Goal: Task Accomplishment & Management: Use online tool/utility

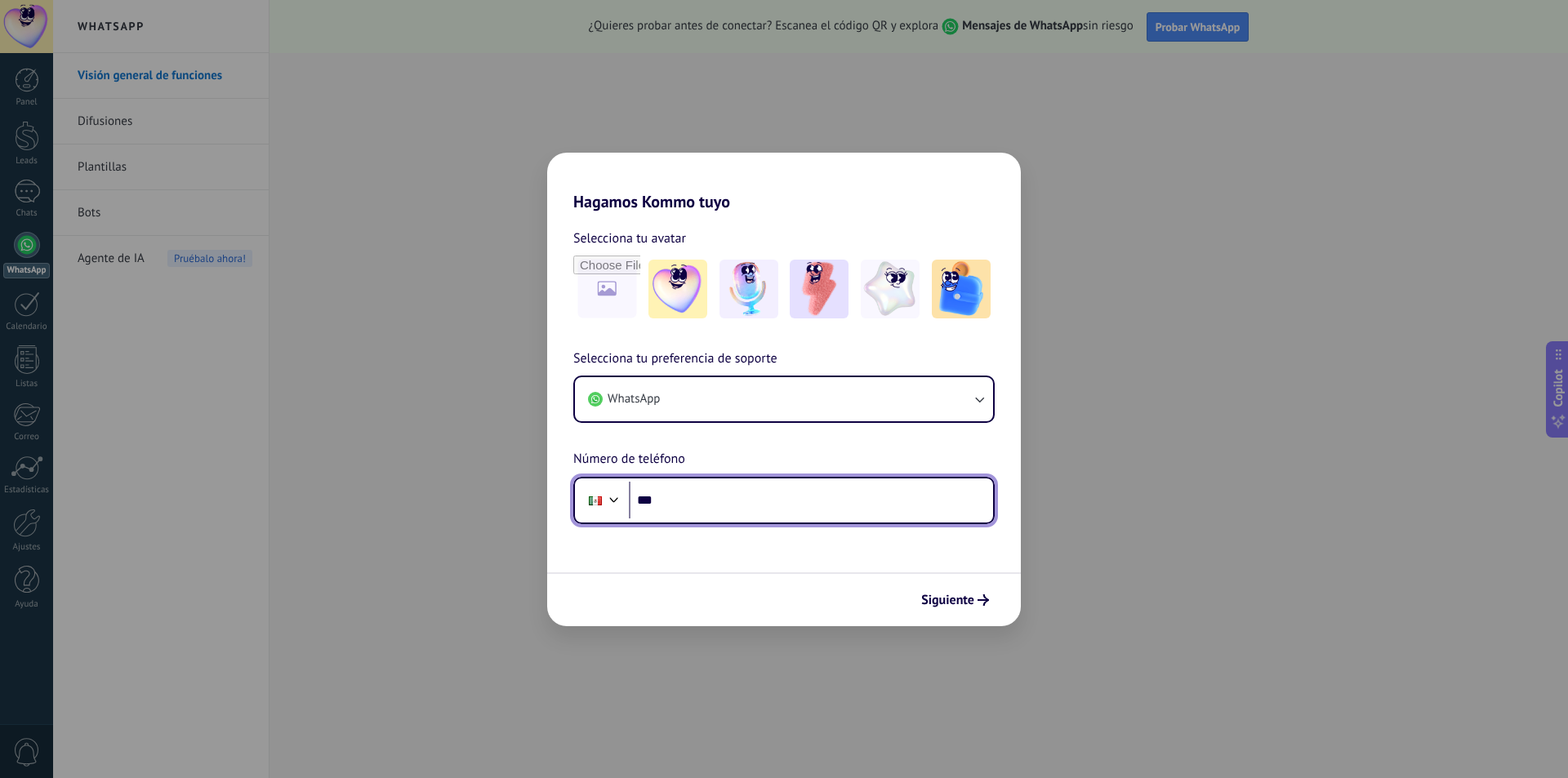
click at [760, 500] on input "***" at bounding box center [811, 500] width 364 height 38
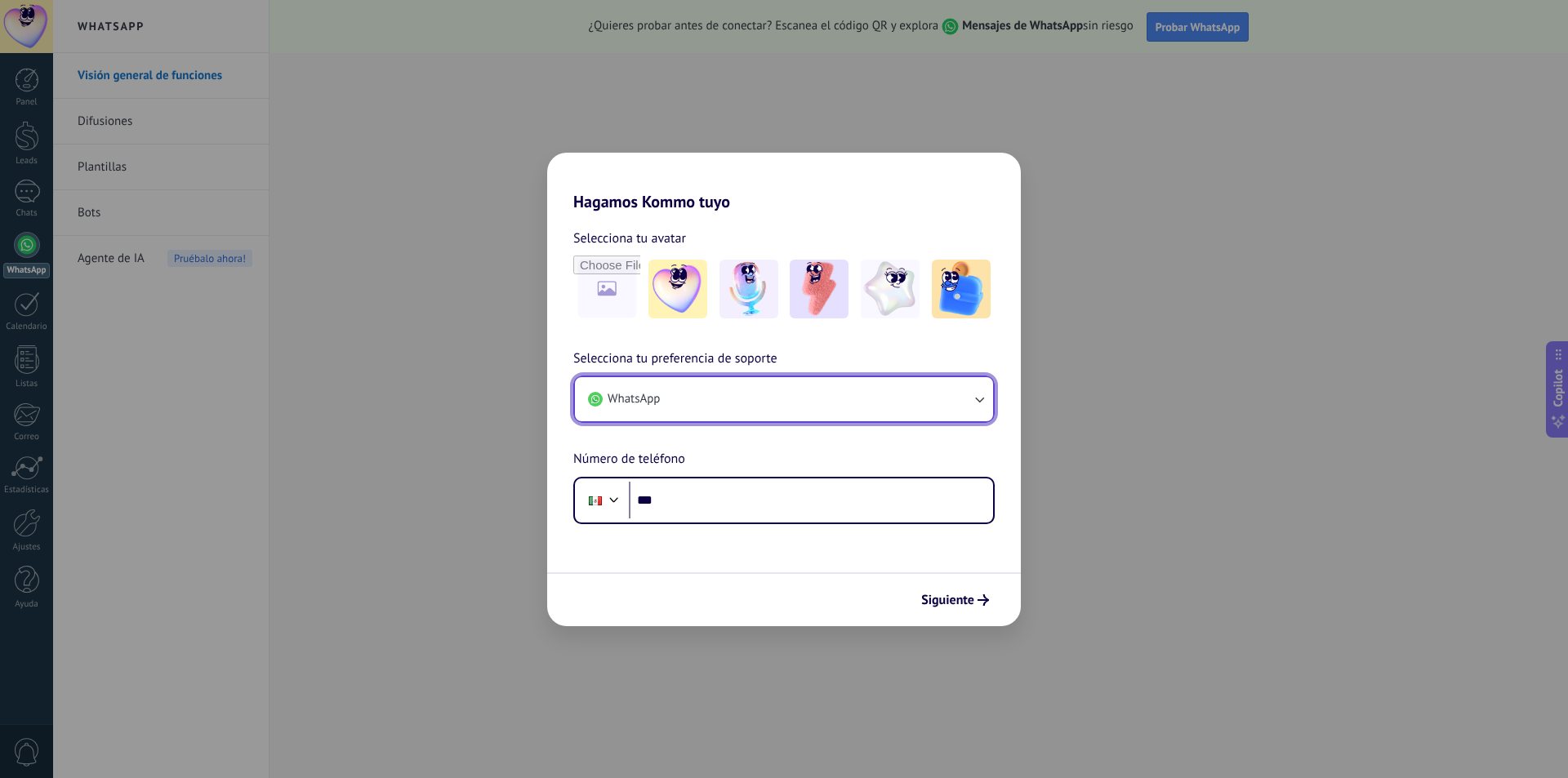
click at [776, 399] on button "WhatsApp" at bounding box center [784, 399] width 418 height 44
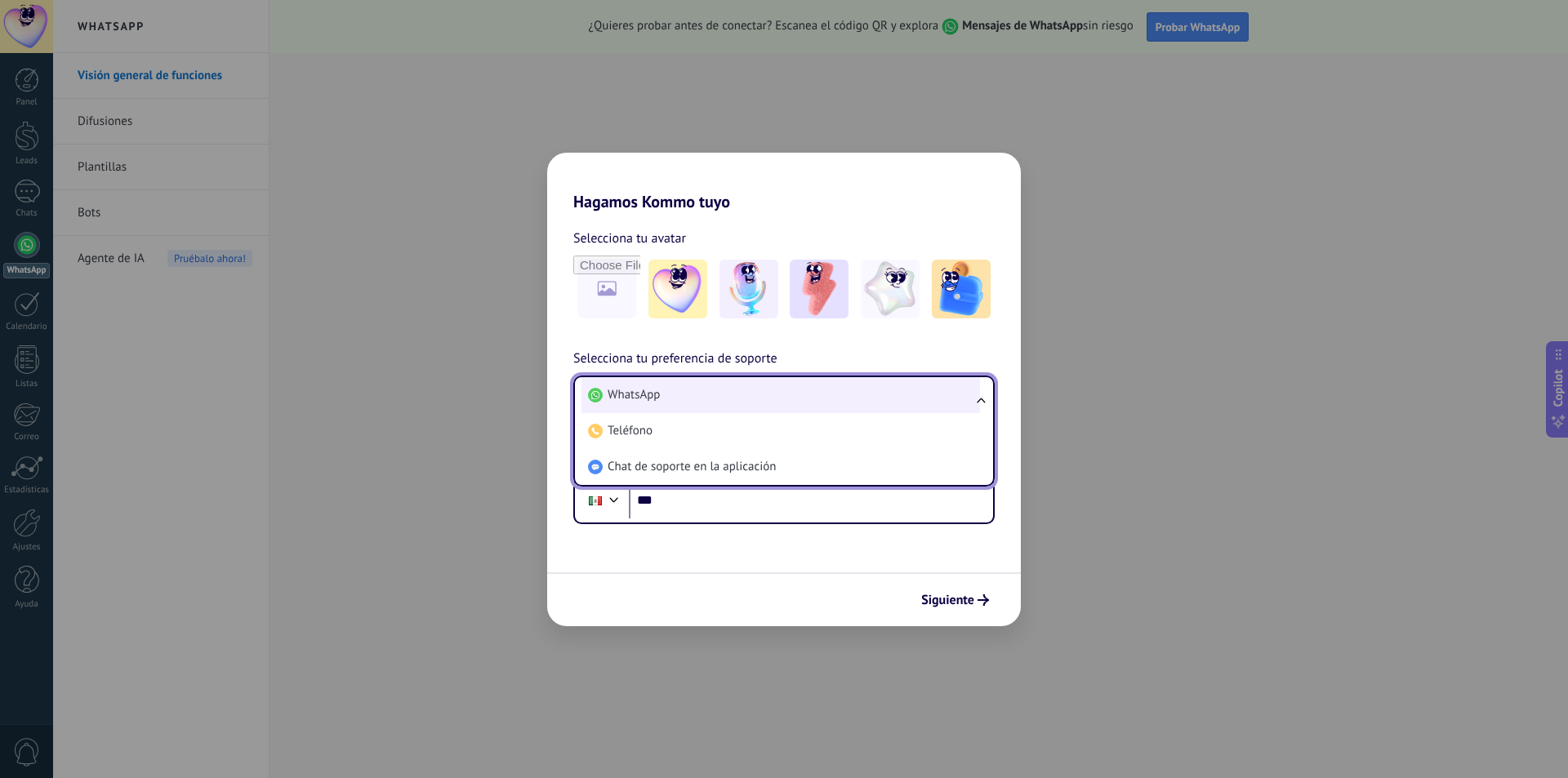
click at [763, 393] on li "WhatsApp" at bounding box center [781, 395] width 399 height 36
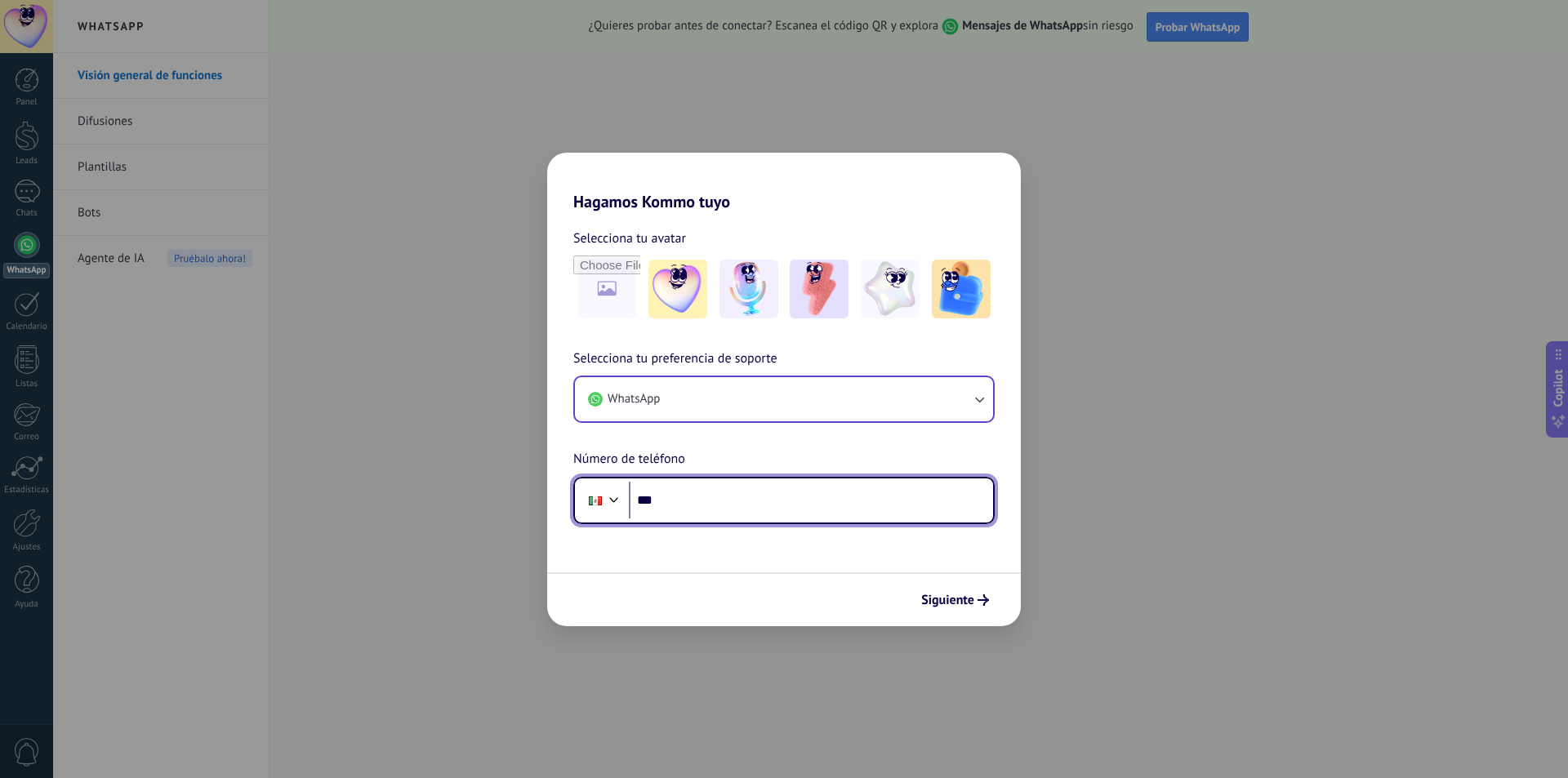
click at [744, 502] on input "***" at bounding box center [811, 500] width 364 height 38
click at [882, 502] on input "***" at bounding box center [811, 500] width 364 height 38
type input "**********"
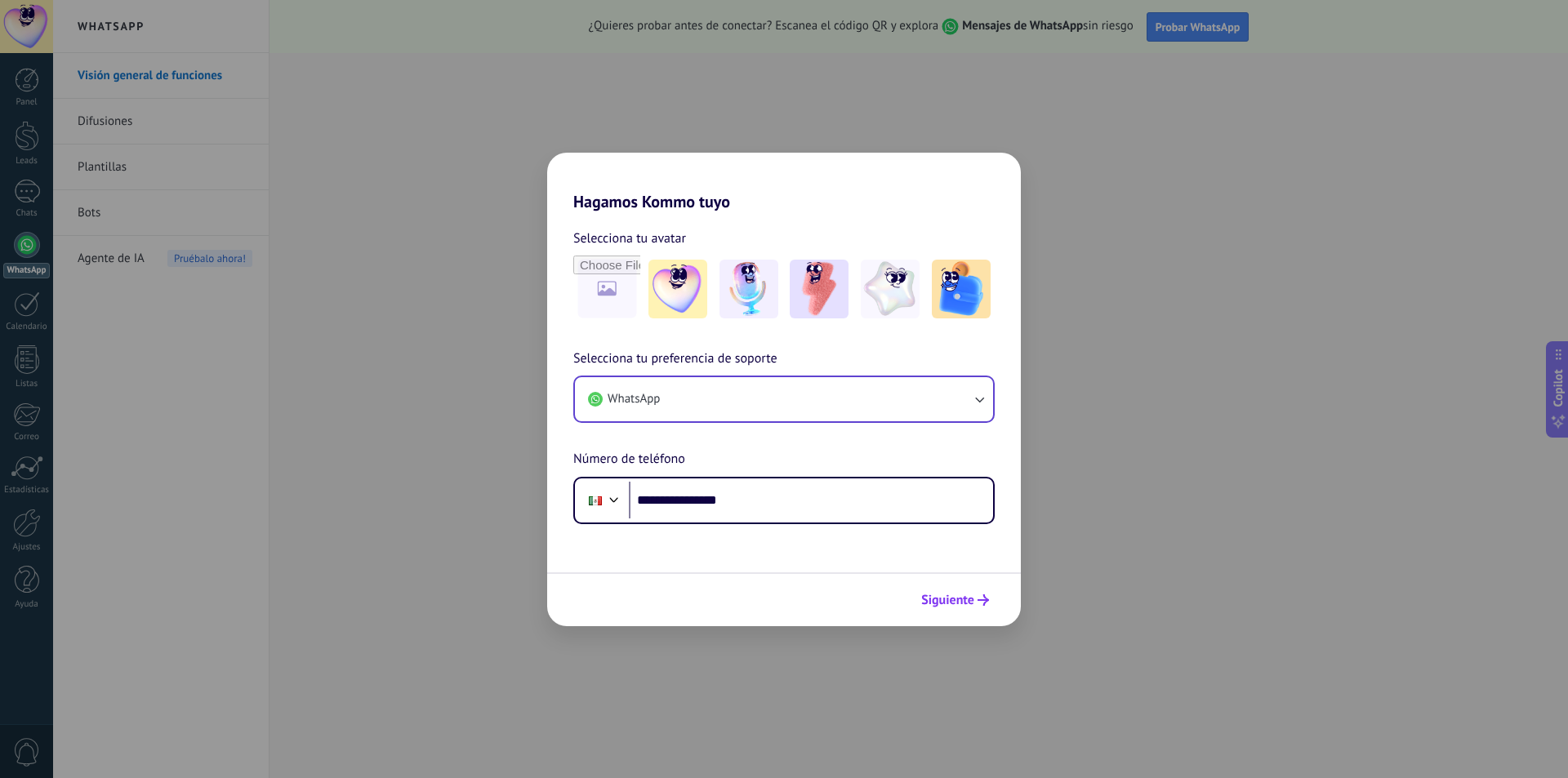
click at [946, 600] on span "Siguiente" at bounding box center [947, 600] width 53 height 12
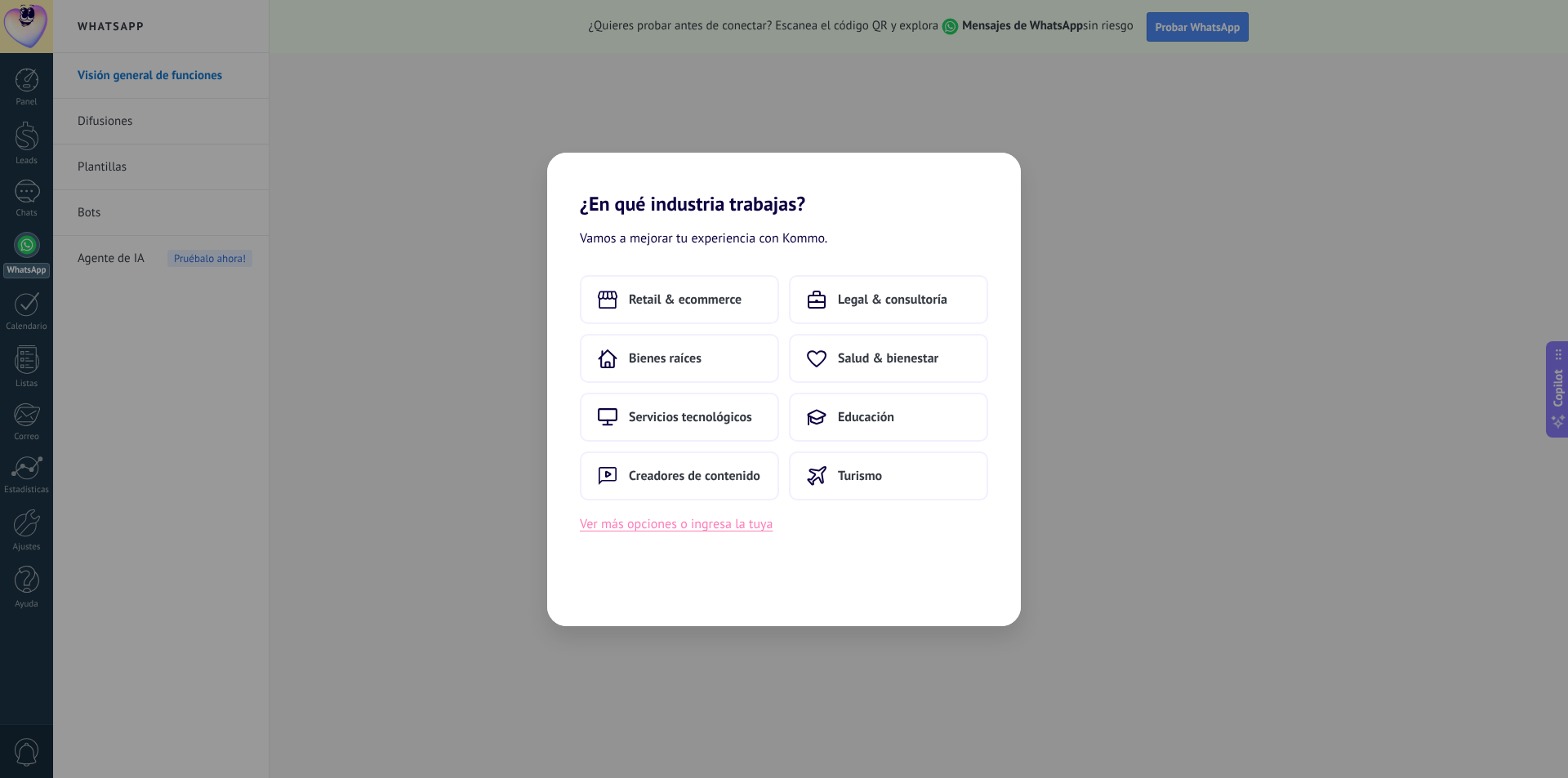
click at [736, 522] on button "Ver más opciones o ingresa la tuya" at bounding box center [676, 523] width 193 height 21
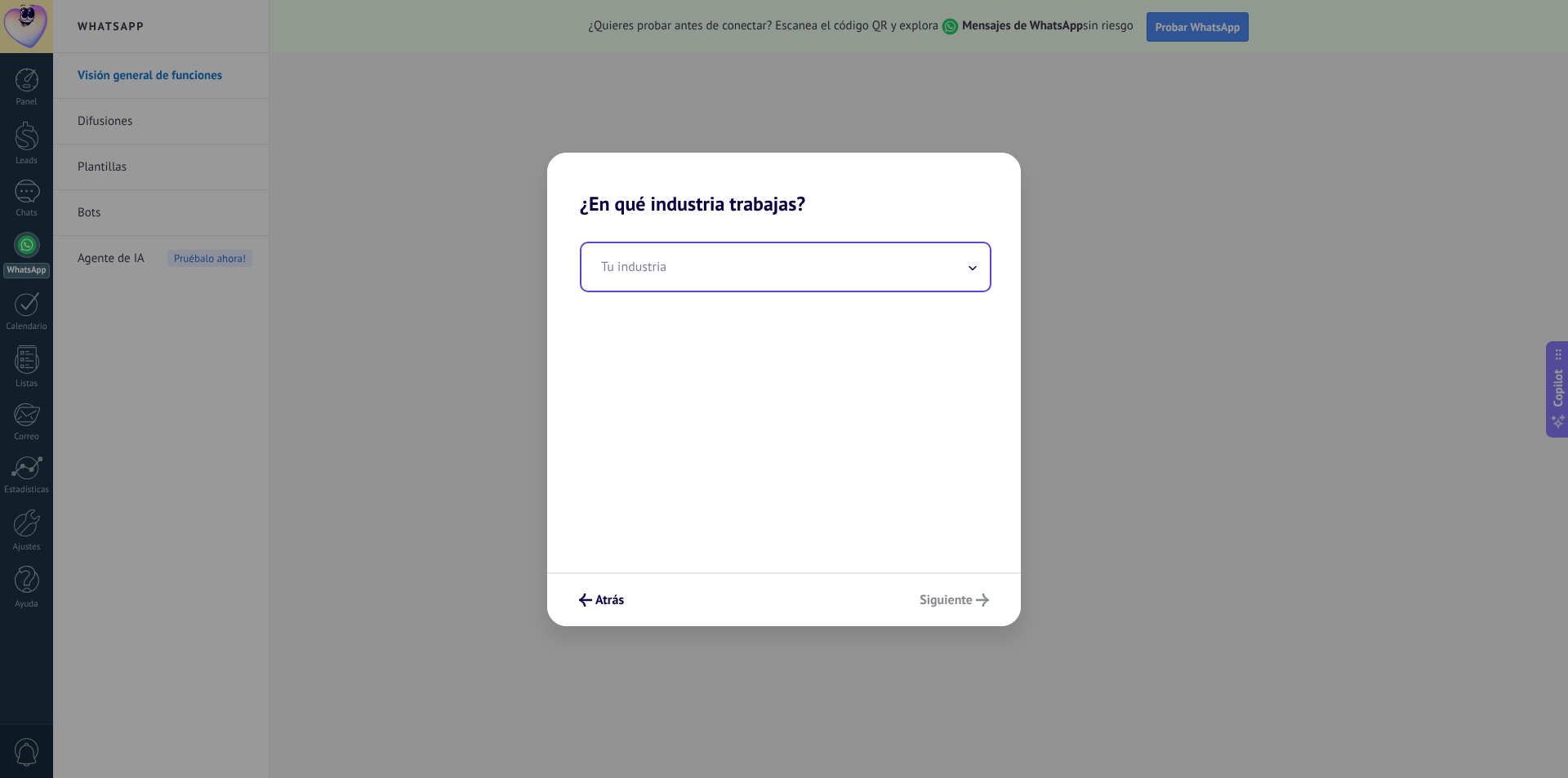
click at [709, 270] on input "text" at bounding box center [786, 267] width 409 height 48
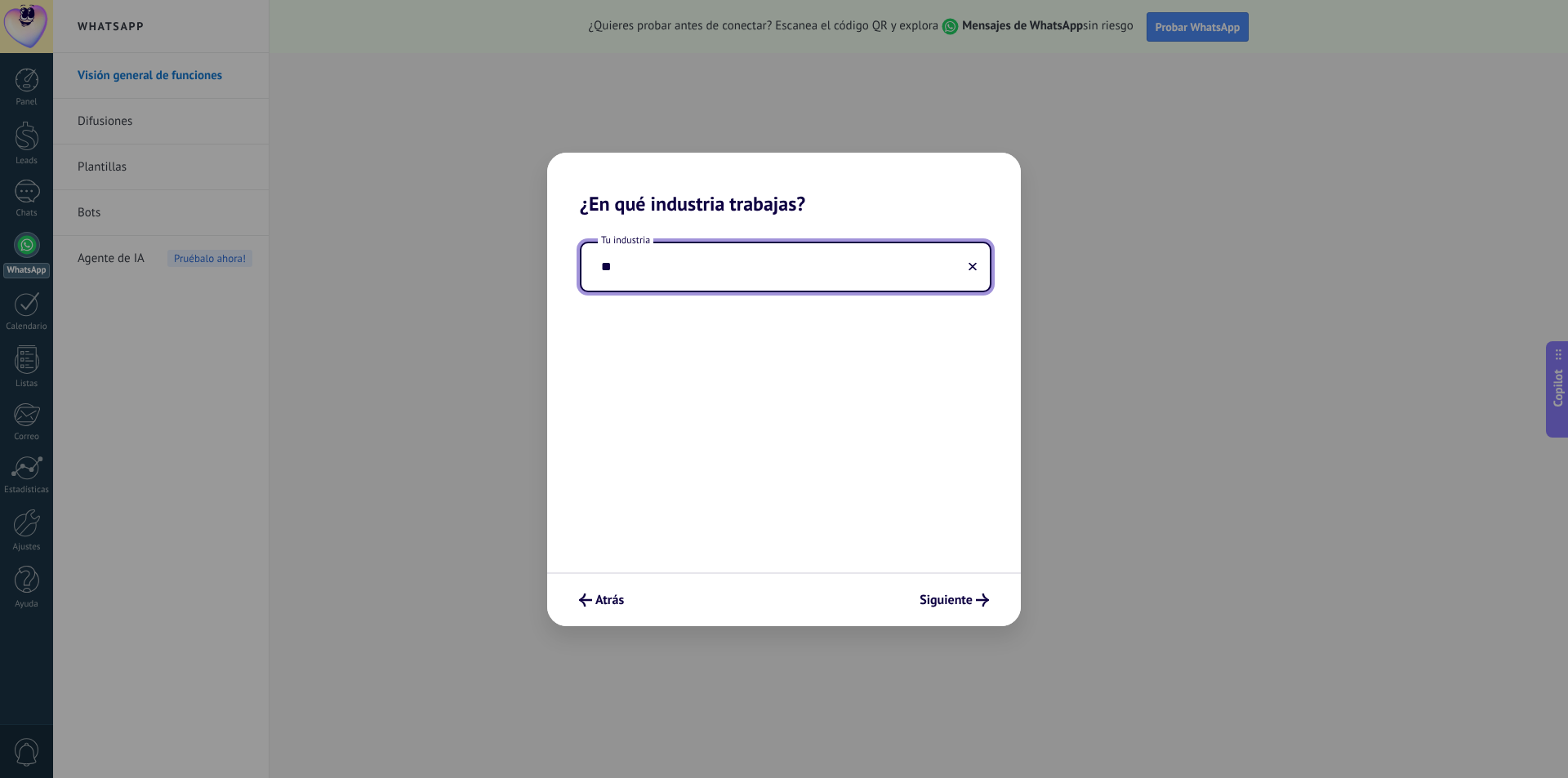
type input "*"
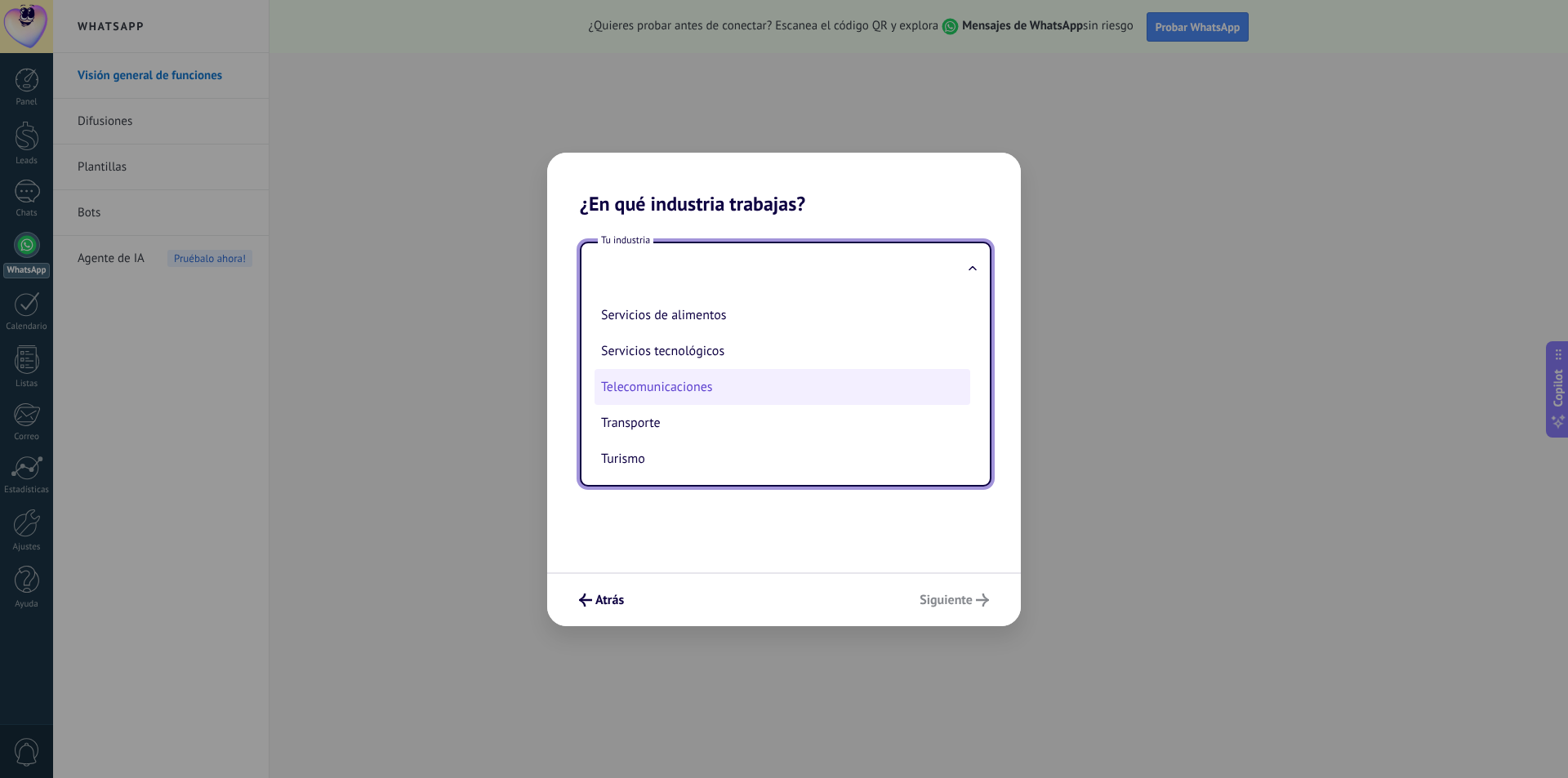
scroll to position [433, 0]
click at [660, 265] on input "text" at bounding box center [786, 267] width 409 height 48
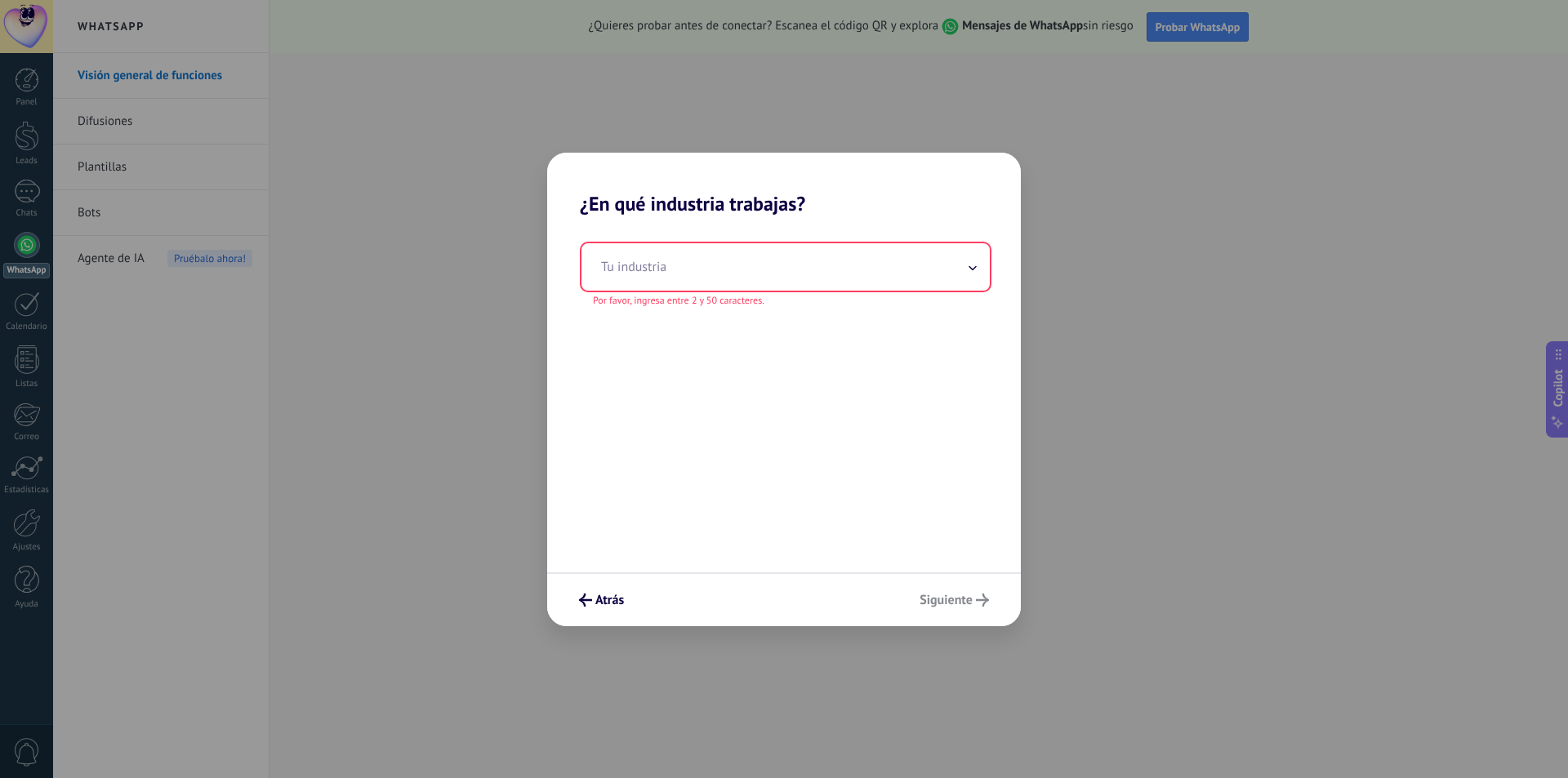
click at [660, 265] on input "text" at bounding box center [786, 267] width 409 height 48
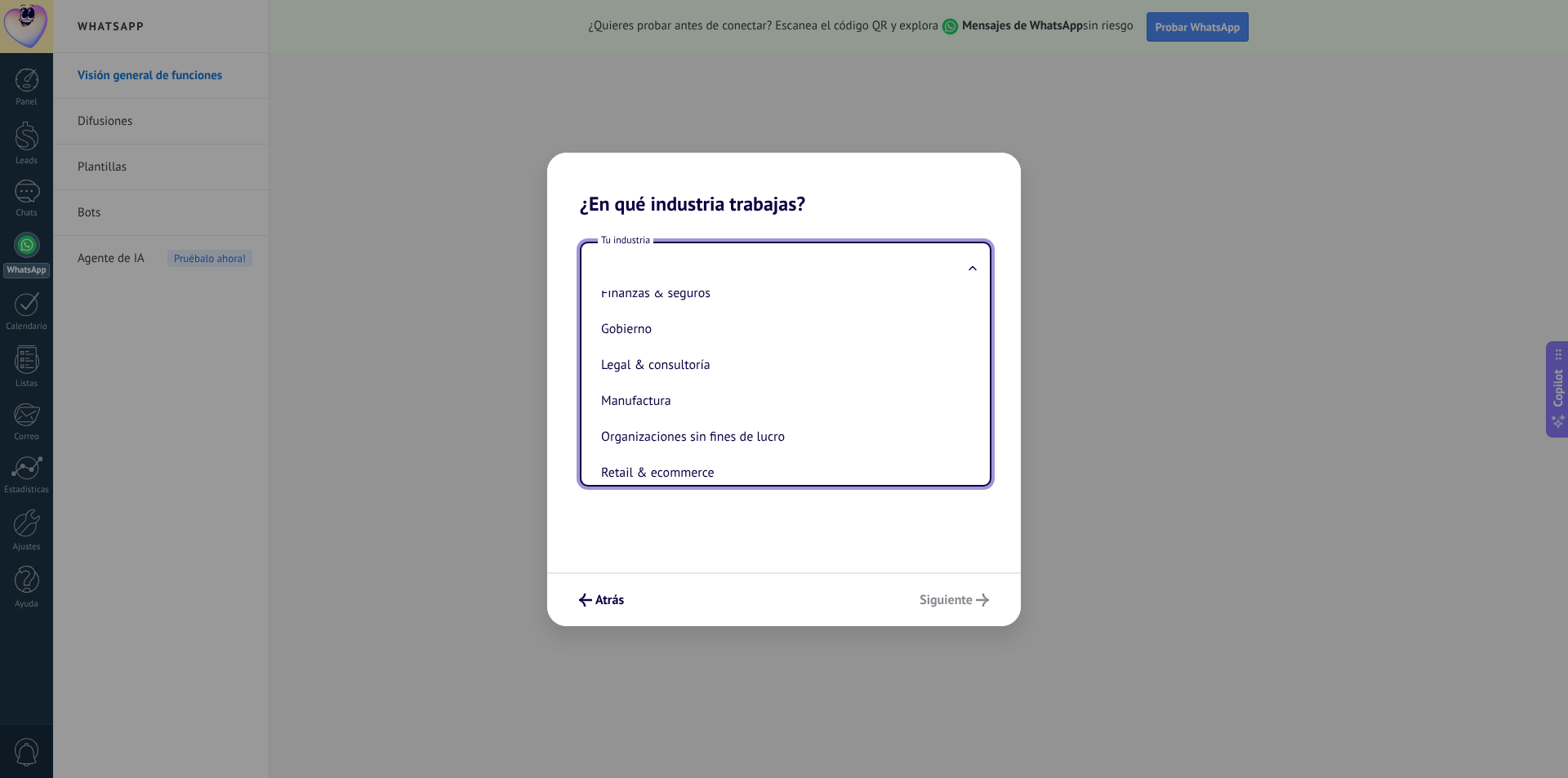
scroll to position [163, 0]
click at [715, 372] on li "Legal & consultoría" at bounding box center [782, 363] width 376 height 36
type input "**********"
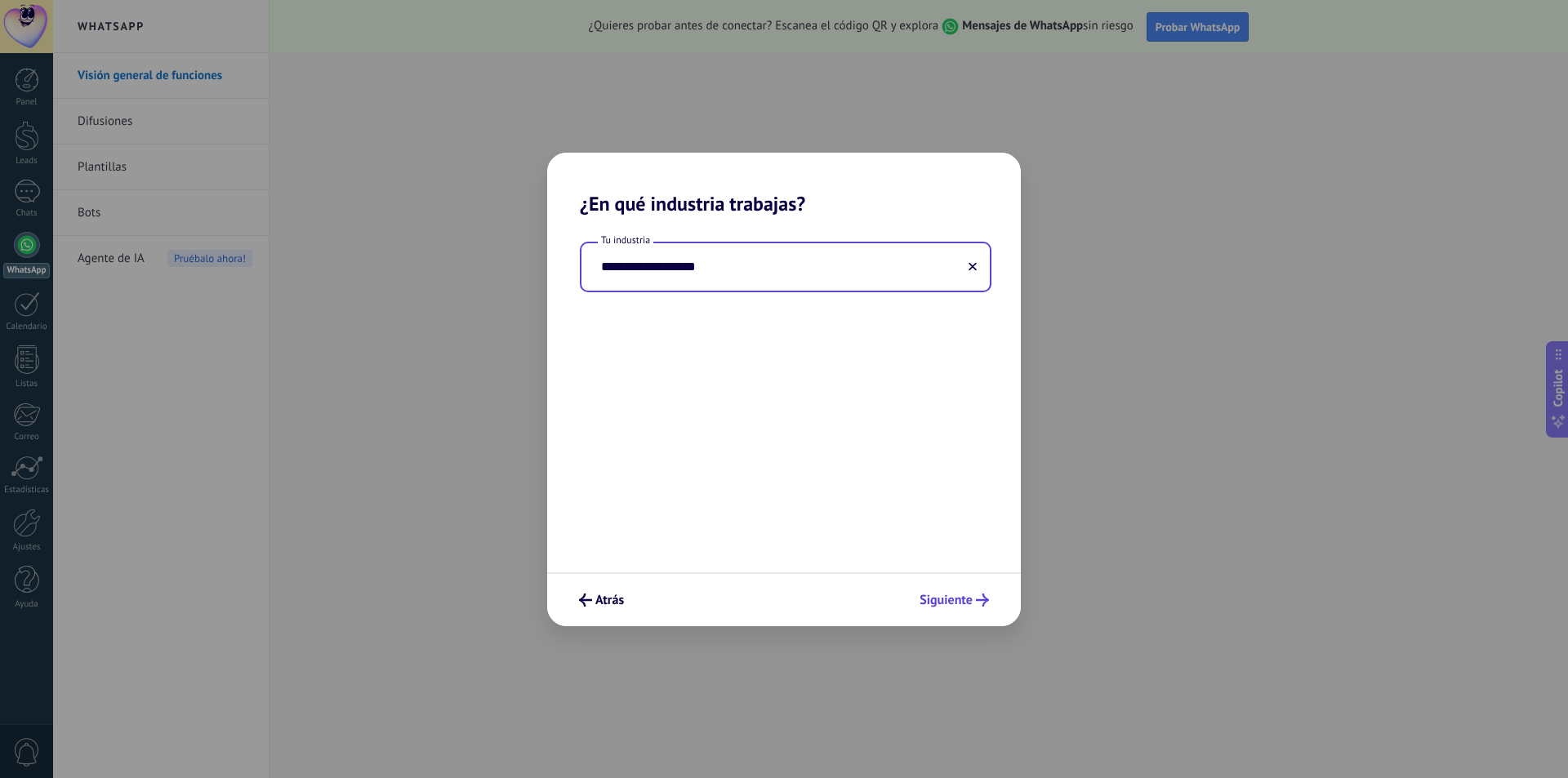
click at [957, 606] on span "Siguiente" at bounding box center [946, 600] width 53 height 12
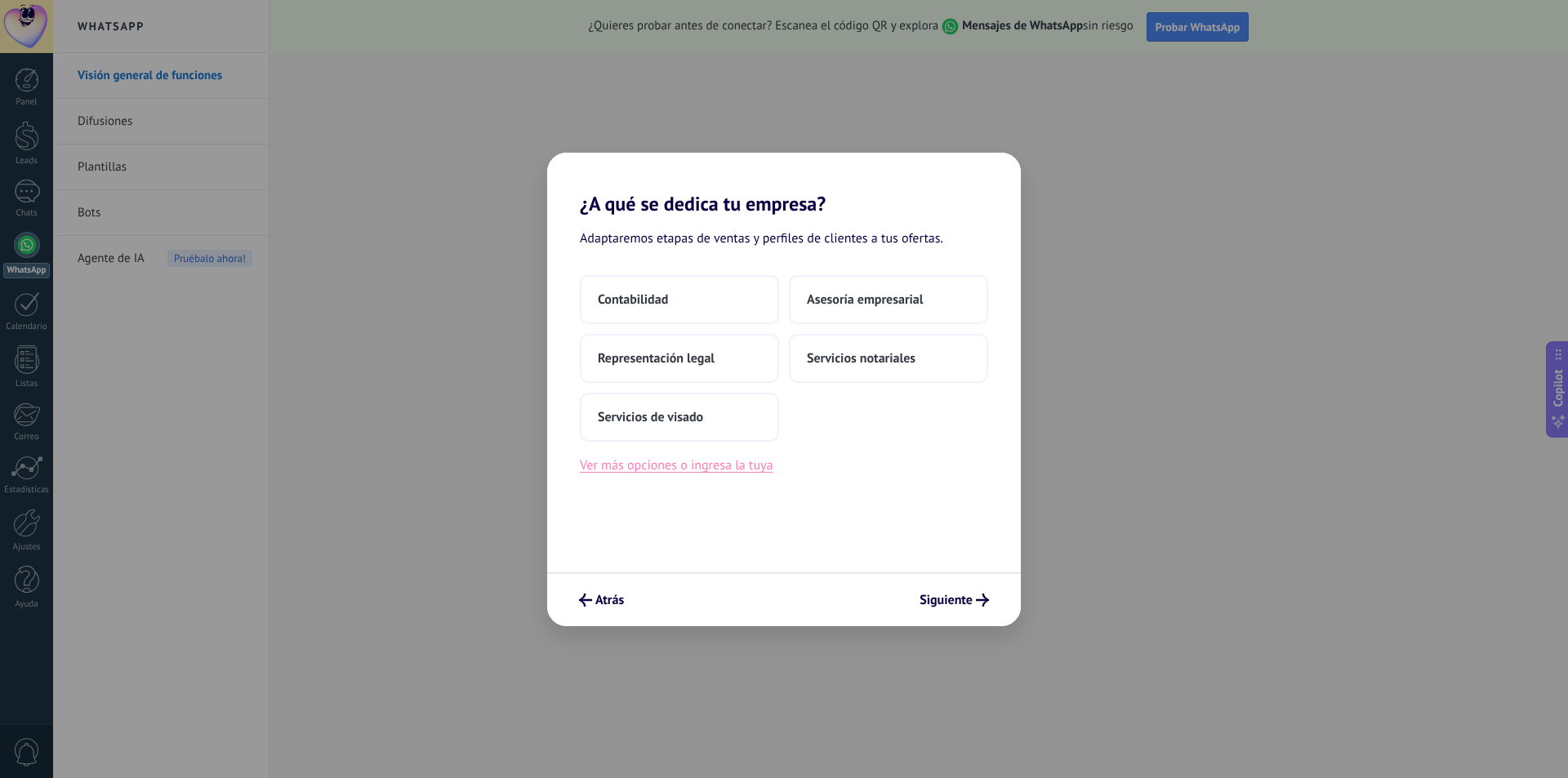
click at [661, 464] on button "Ver más opciones o ingresa la tuya" at bounding box center [676, 465] width 193 height 21
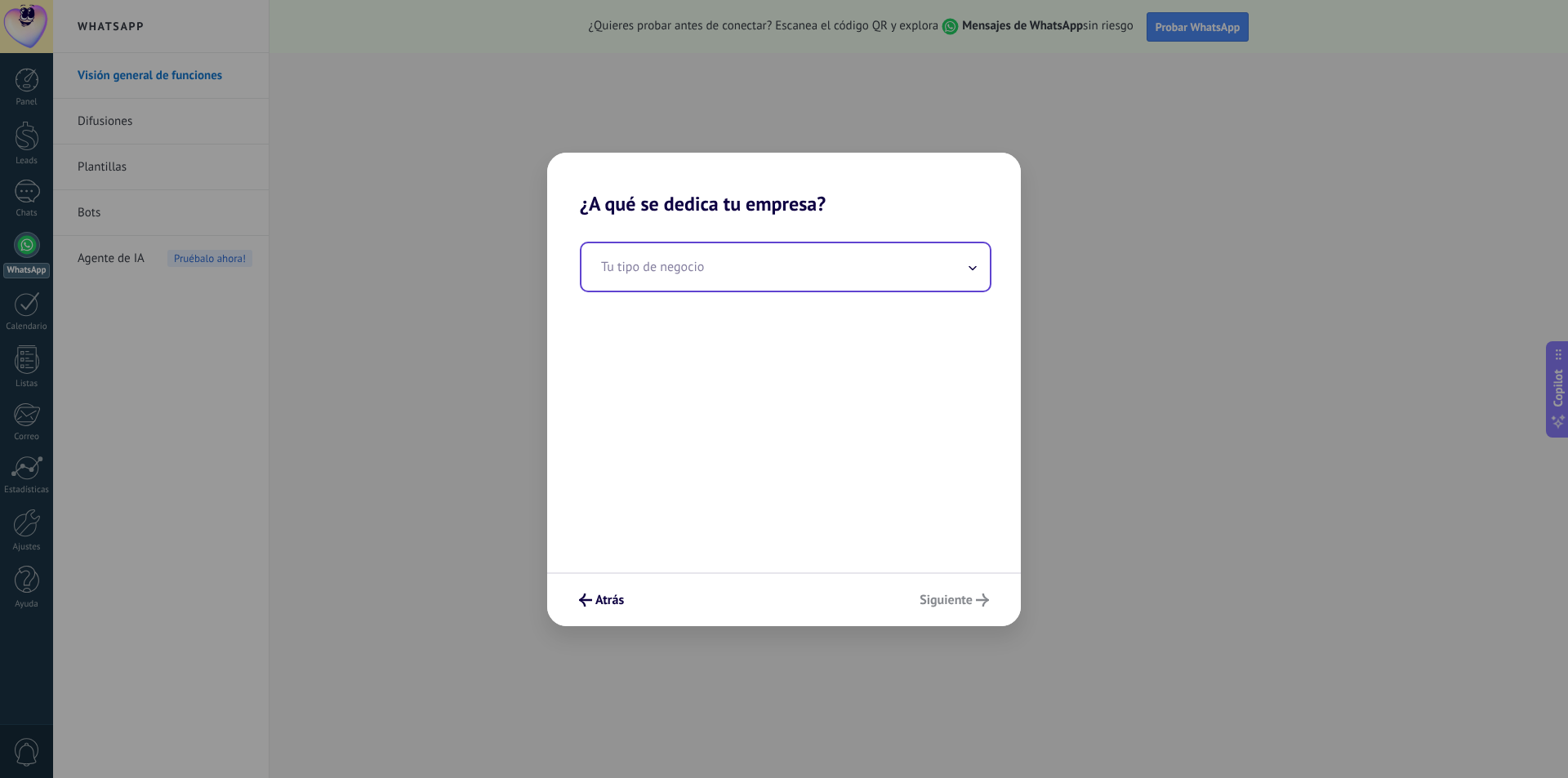
click at [707, 268] on input "text" at bounding box center [786, 267] width 409 height 48
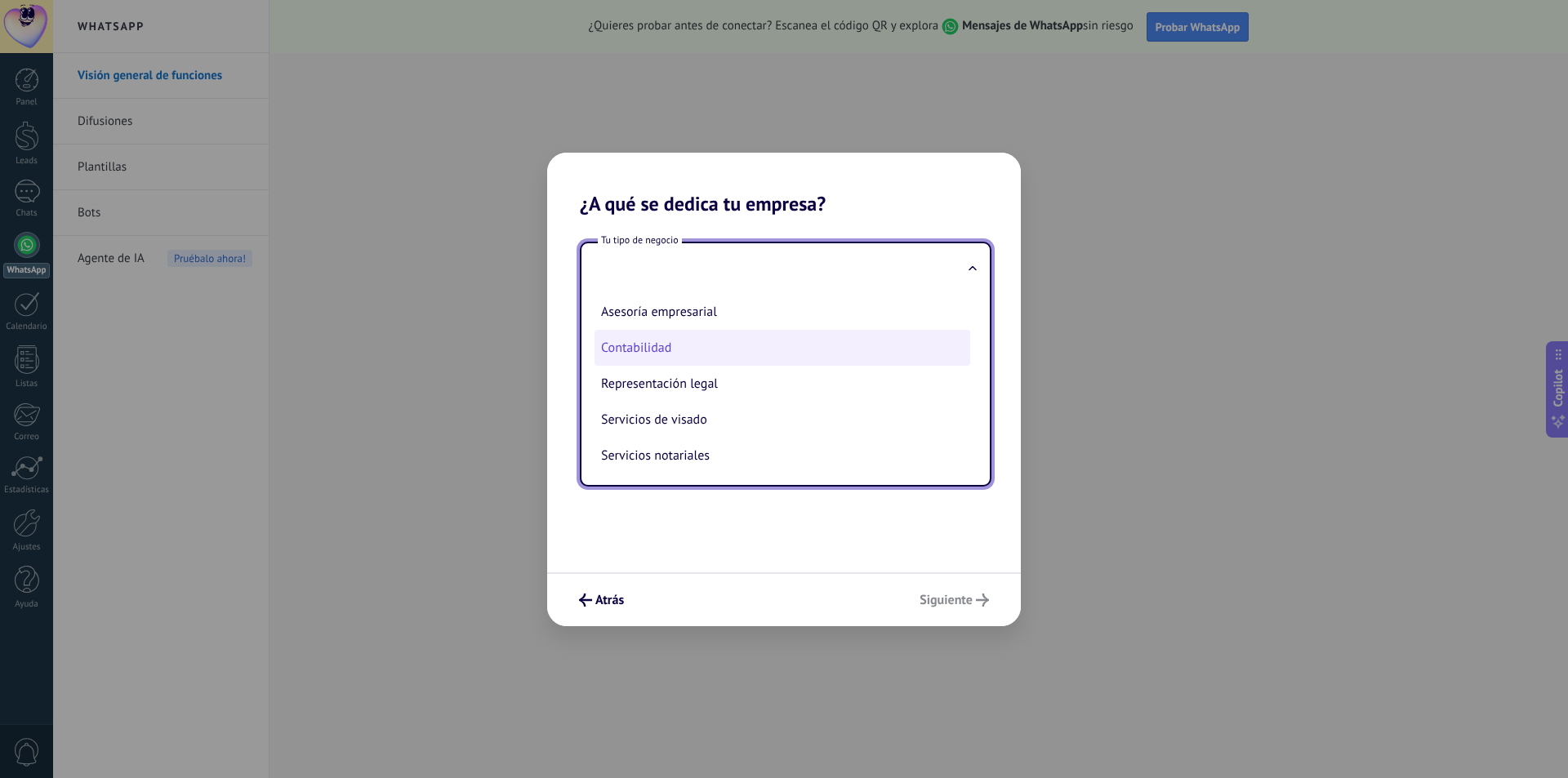
scroll to position [2, 0]
click at [609, 595] on span "Atrás" at bounding box center [610, 600] width 28 height 12
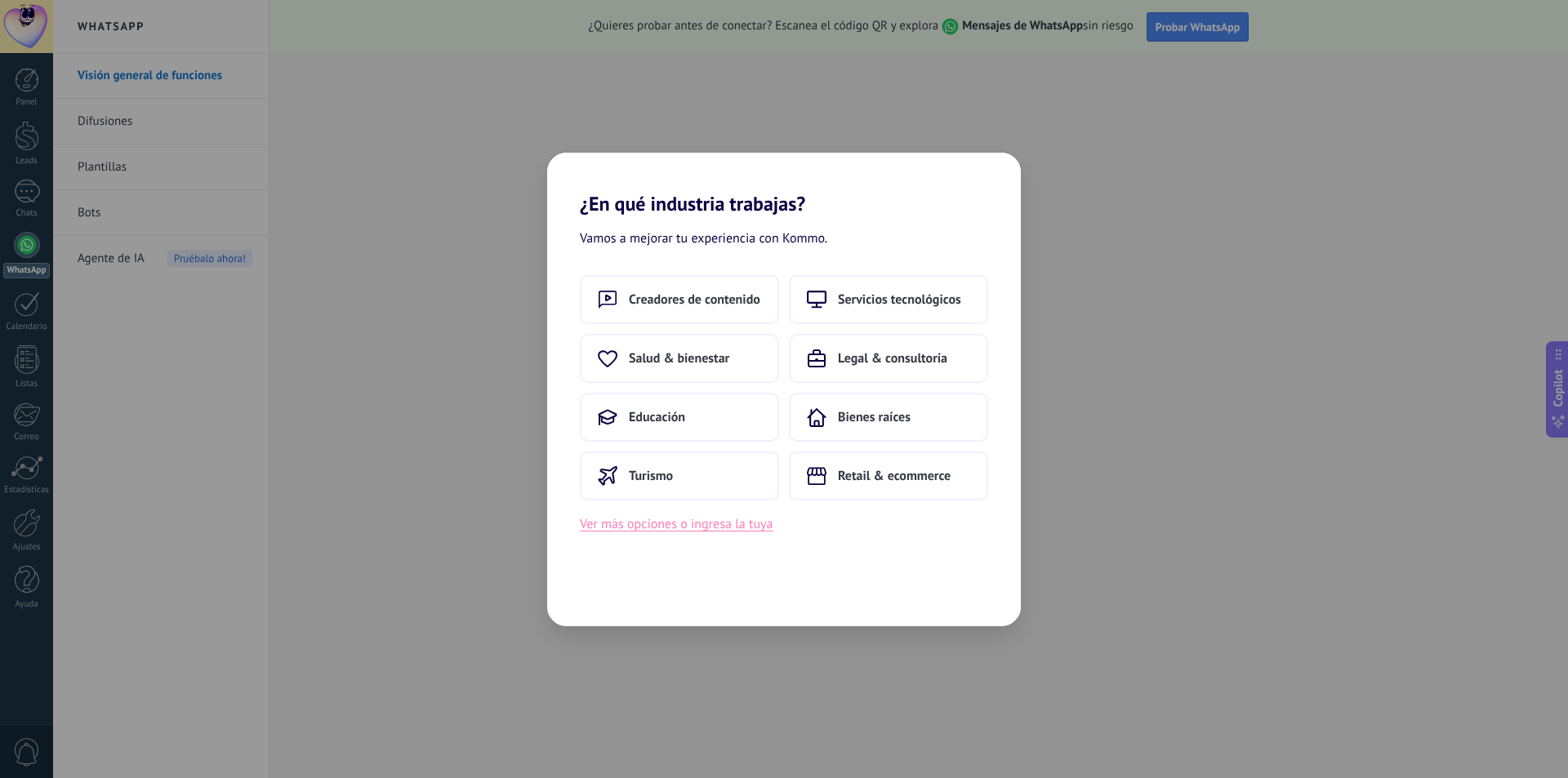
click at [647, 526] on button "Ver más opciones o ingresa la tuya" at bounding box center [676, 523] width 193 height 21
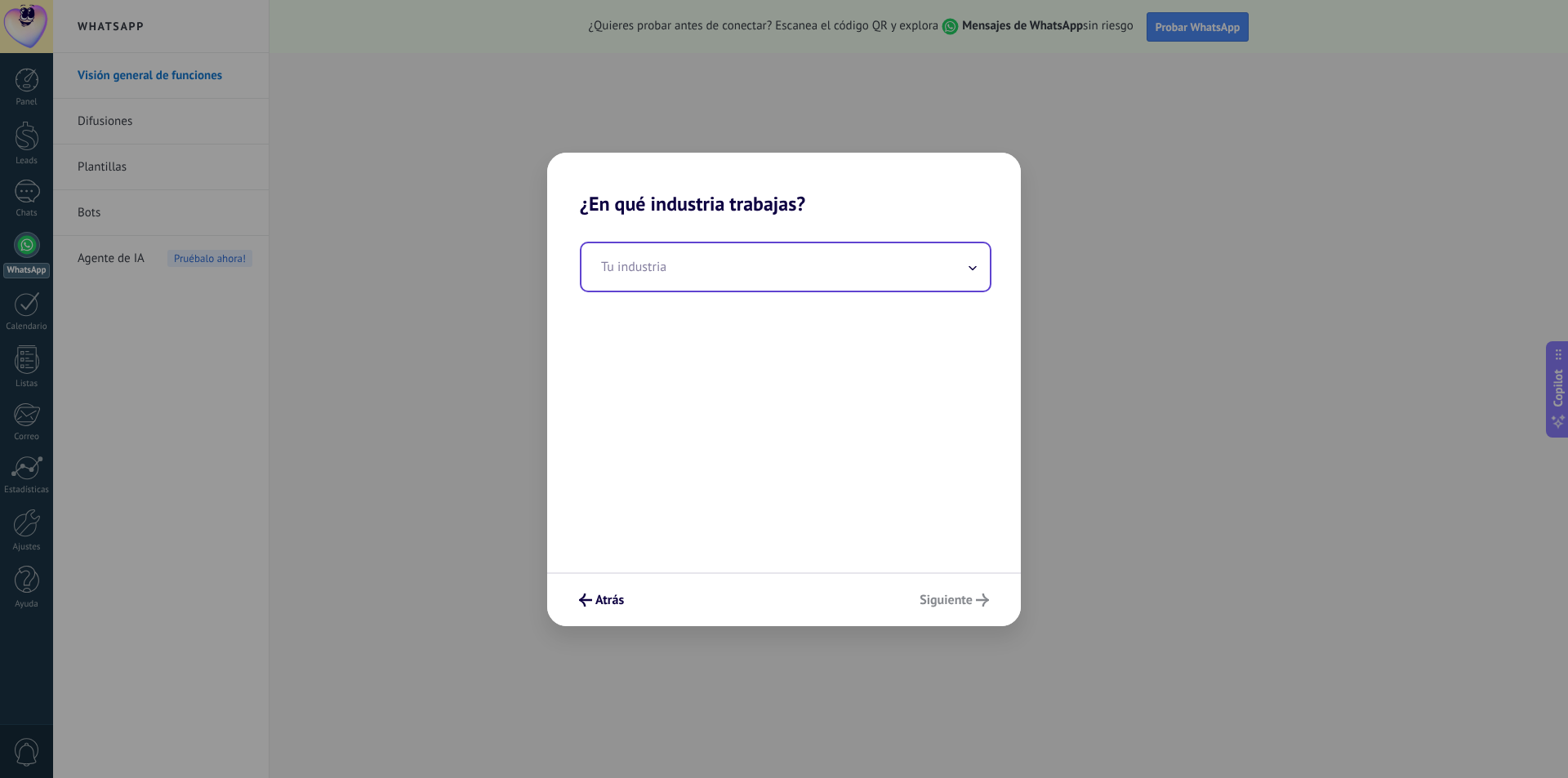
click at [771, 258] on input "text" at bounding box center [786, 267] width 409 height 48
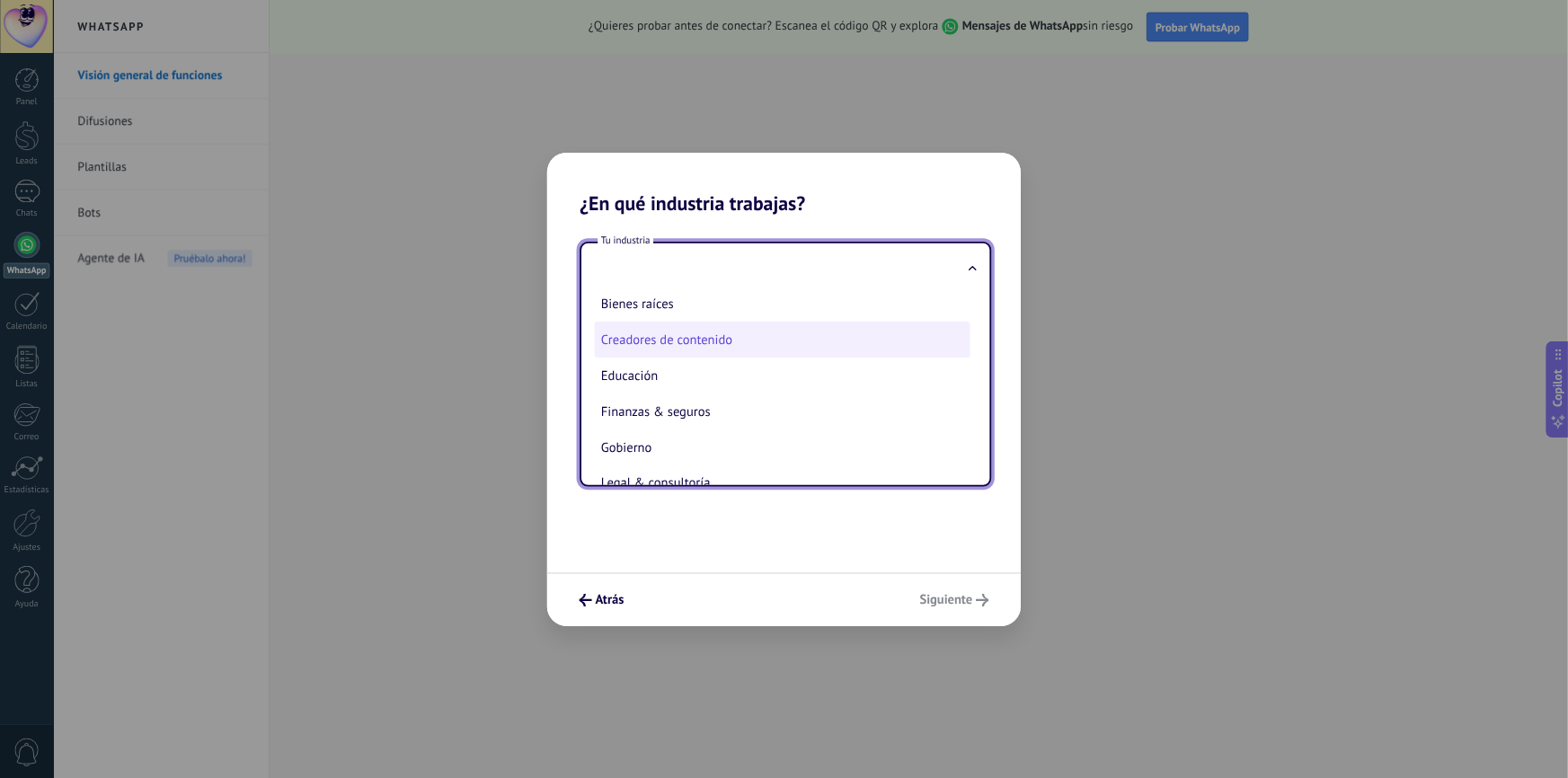
scroll to position [90, 0]
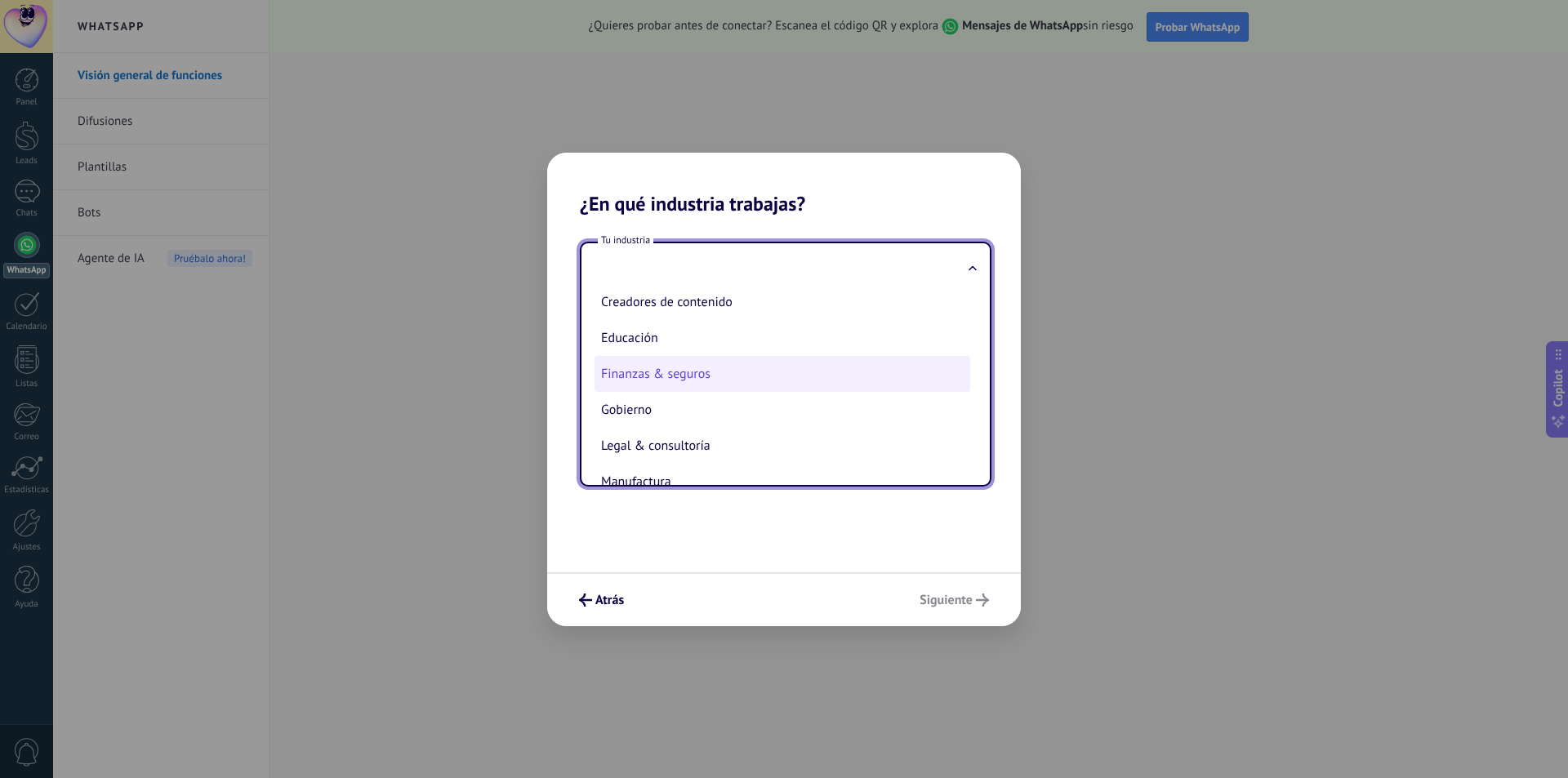
click at [736, 379] on li "Finanzas & seguros" at bounding box center [782, 374] width 376 height 36
type input "**********"
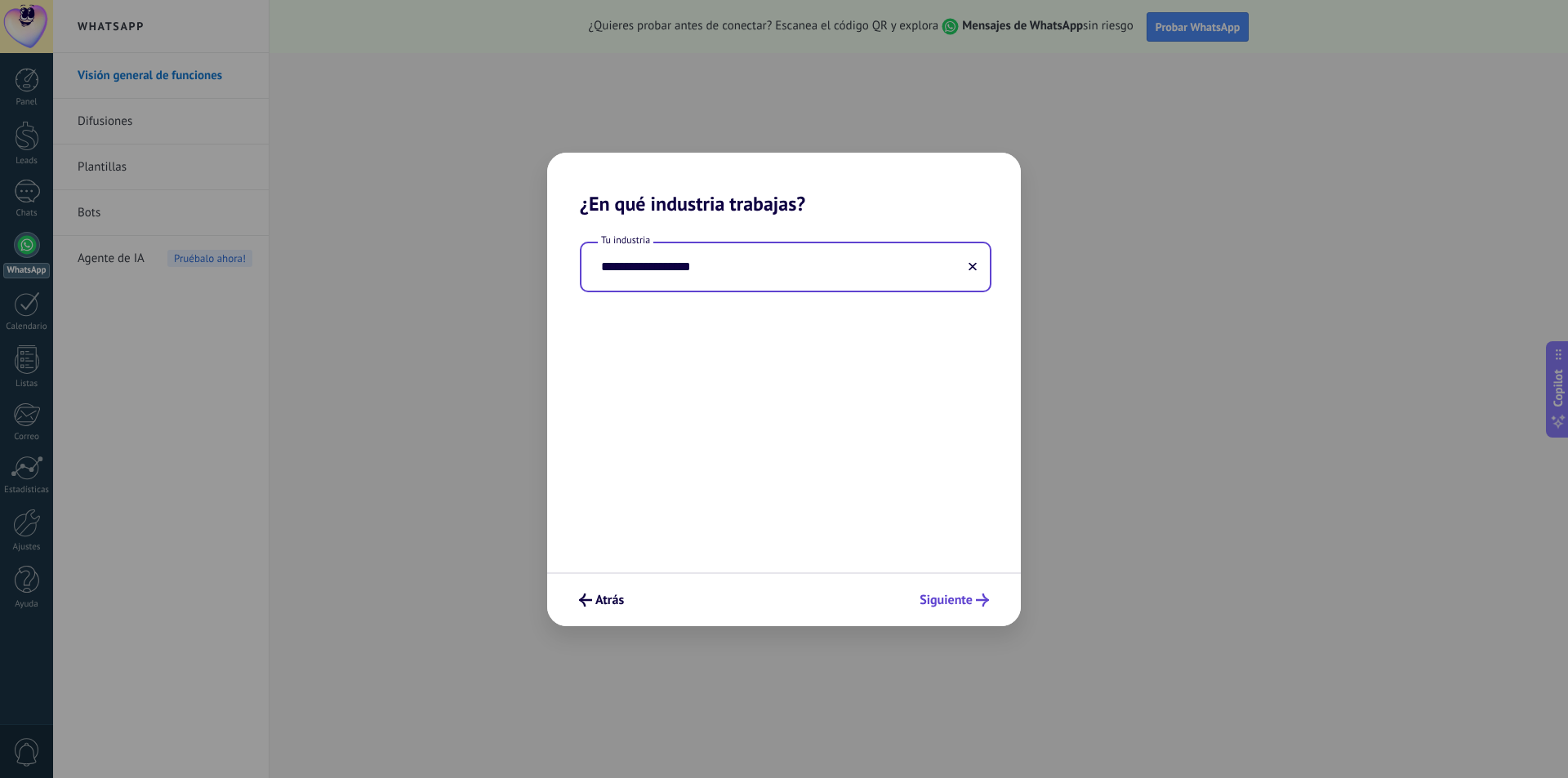
click at [955, 606] on span "Siguiente" at bounding box center [946, 600] width 53 height 12
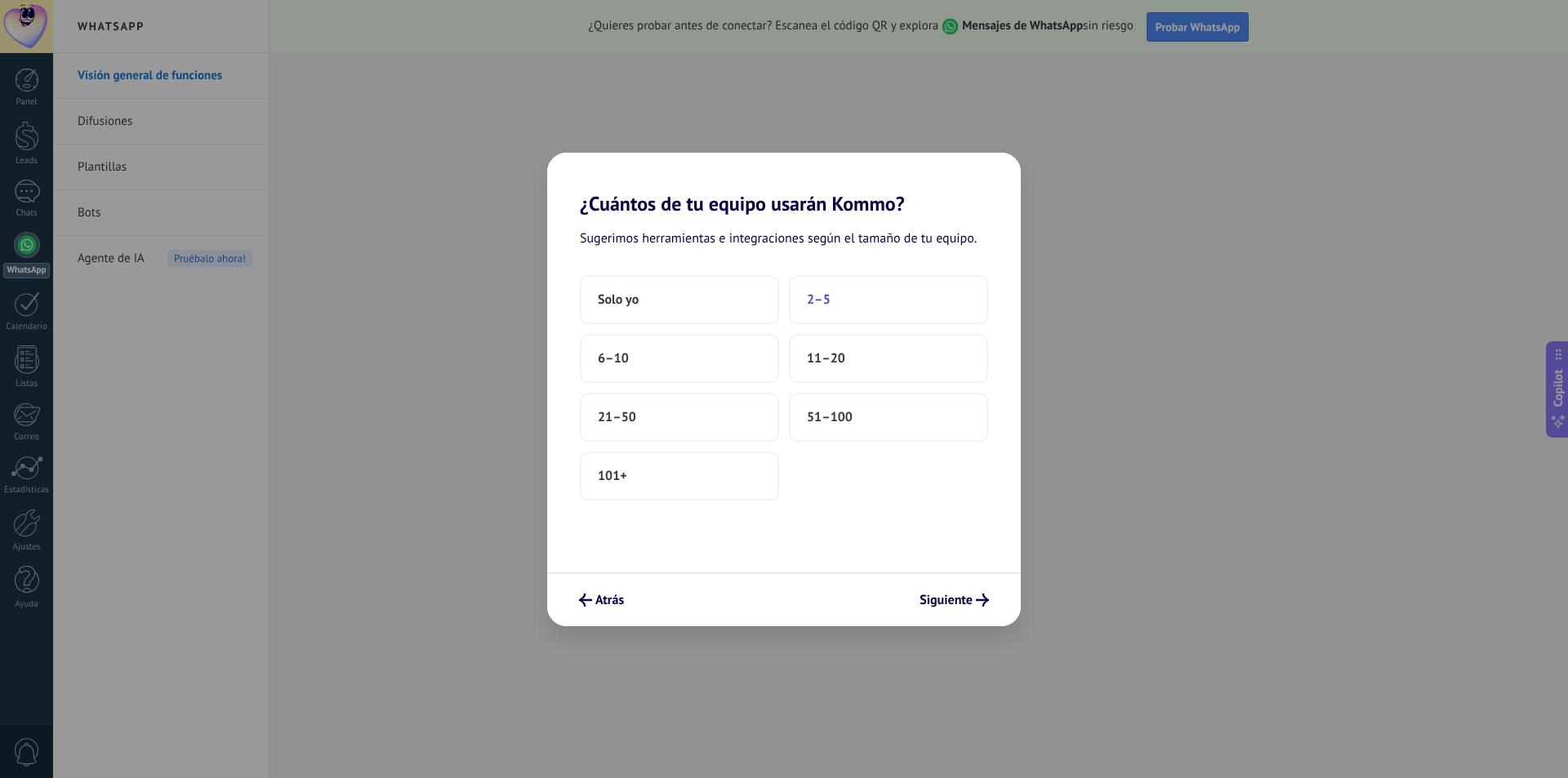
click at [869, 303] on button "2–5" at bounding box center [889, 300] width 199 height 49
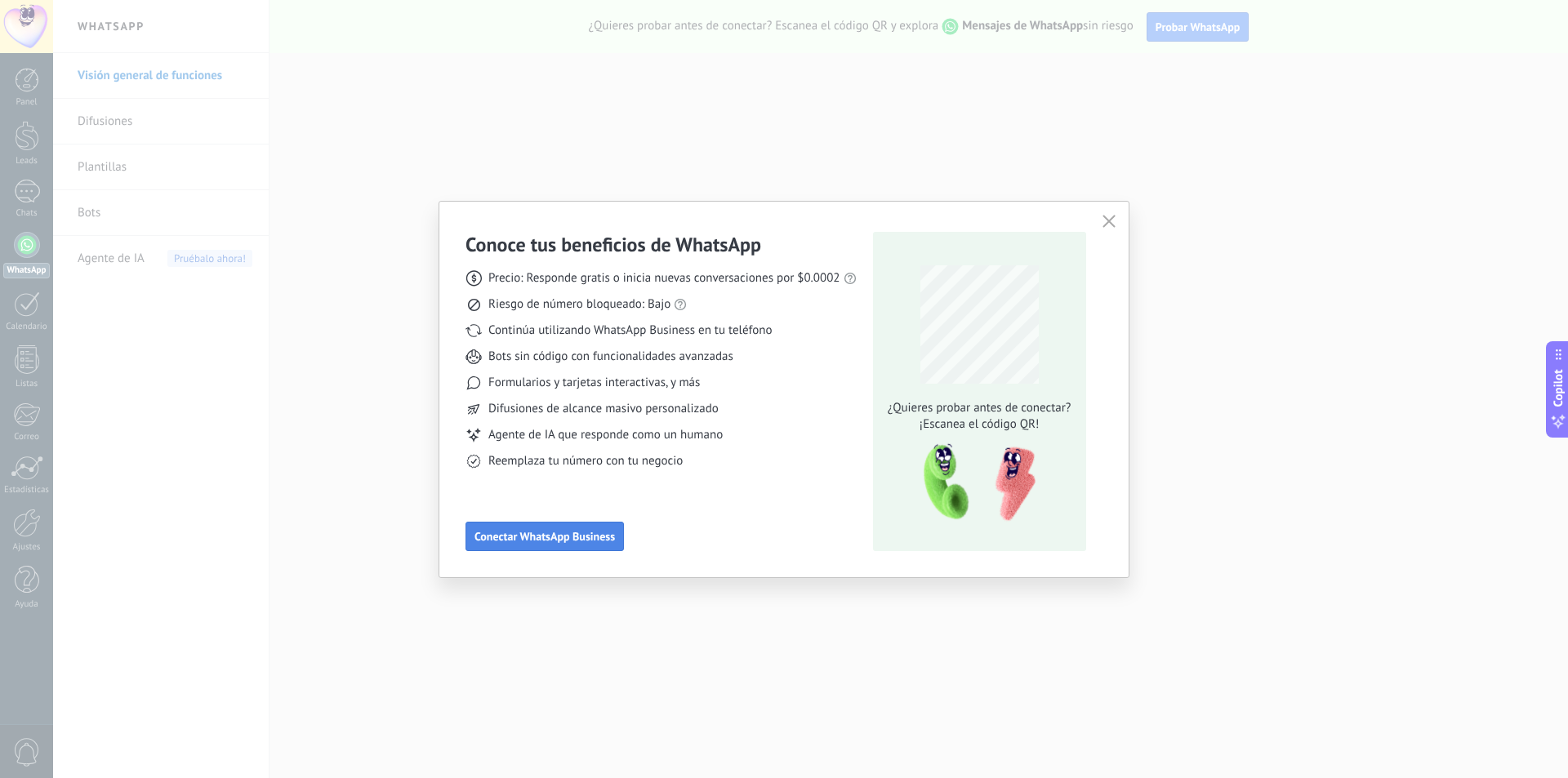
click at [573, 538] on span "Conectar WhatsApp Business" at bounding box center [545, 537] width 141 height 12
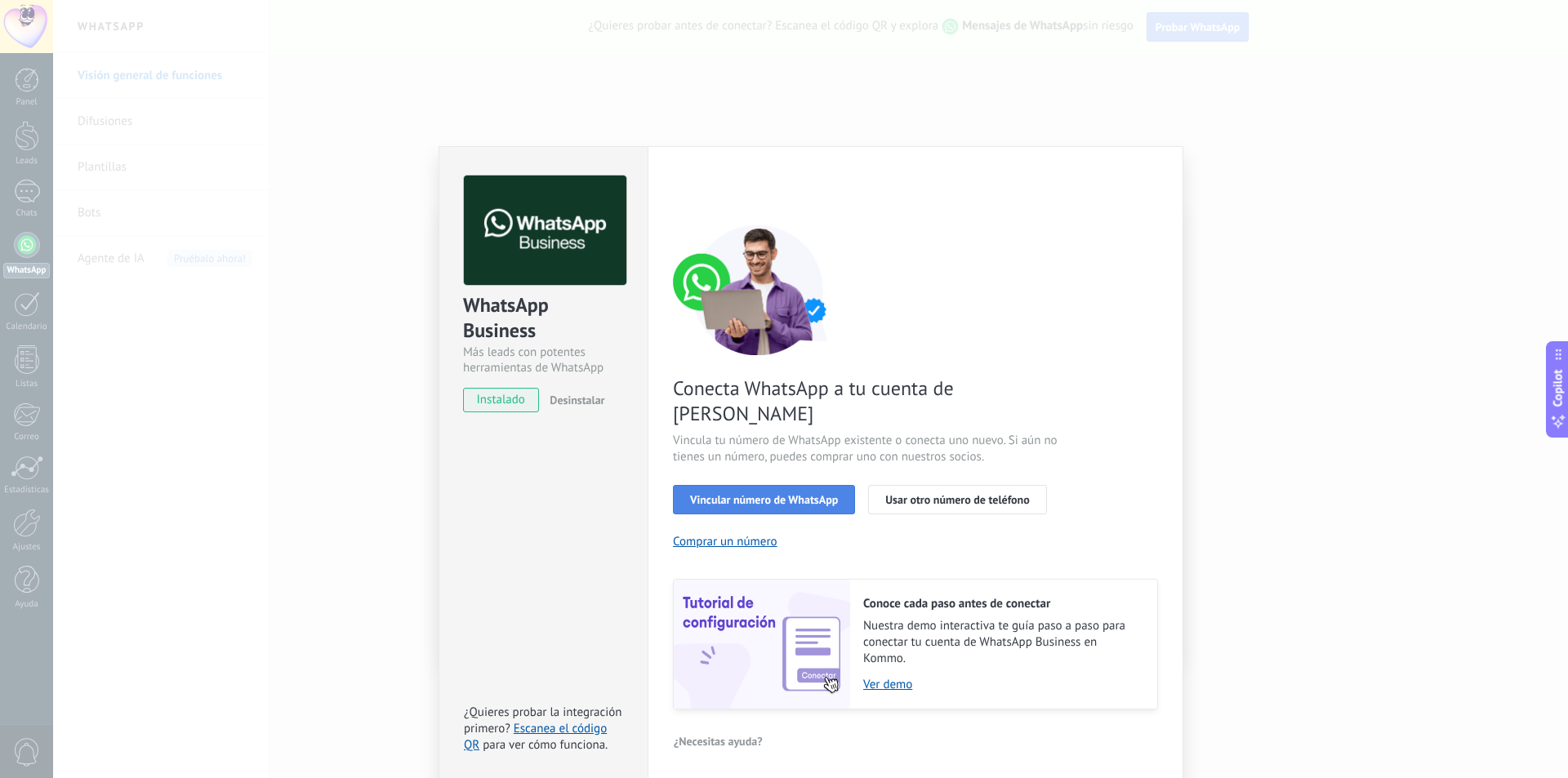
click at [773, 494] on span "Vincular número de WhatsApp" at bounding box center [764, 500] width 148 height 12
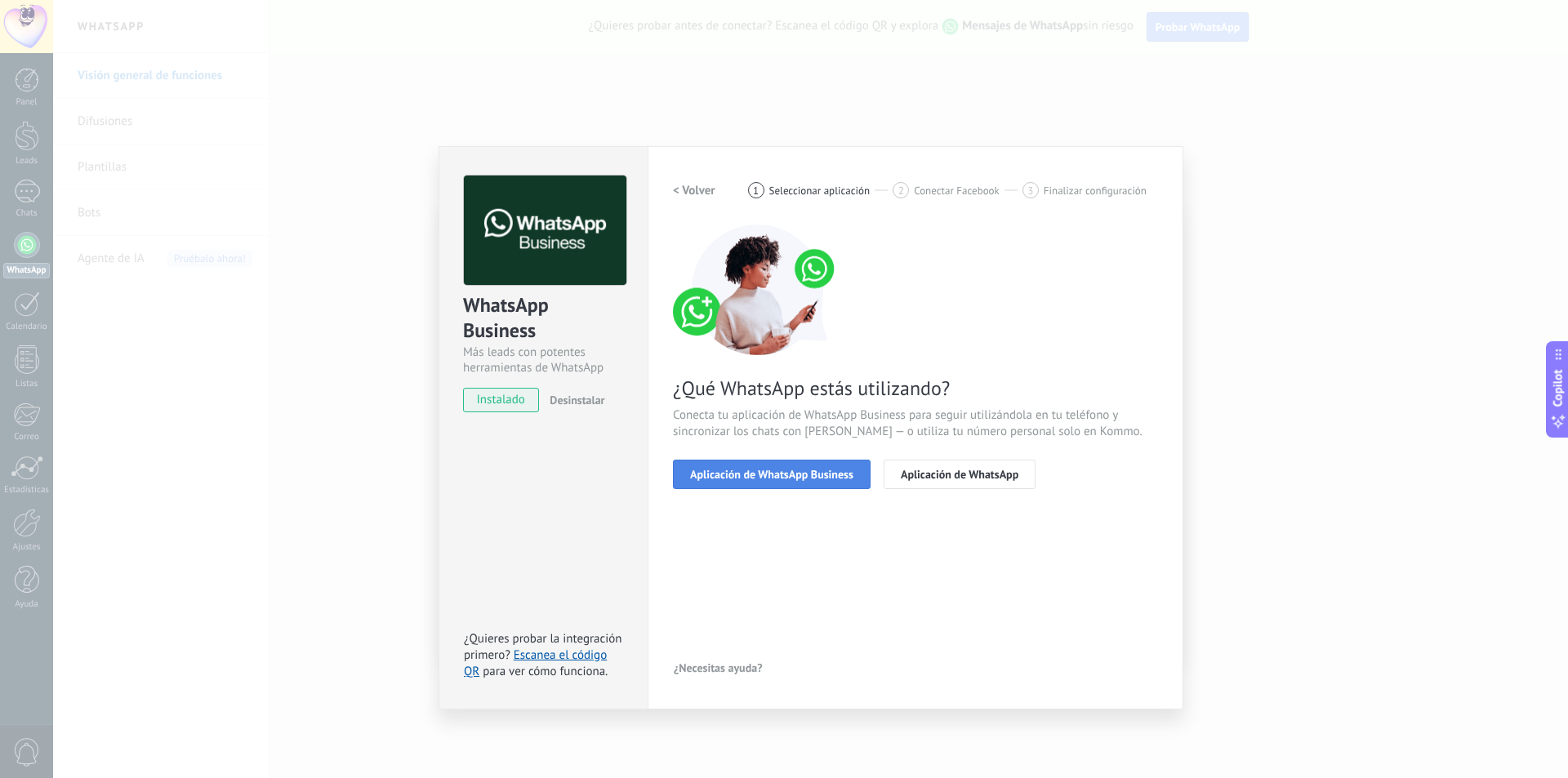
click at [787, 476] on span "Aplicación de WhatsApp Business" at bounding box center [771, 475] width 163 height 12
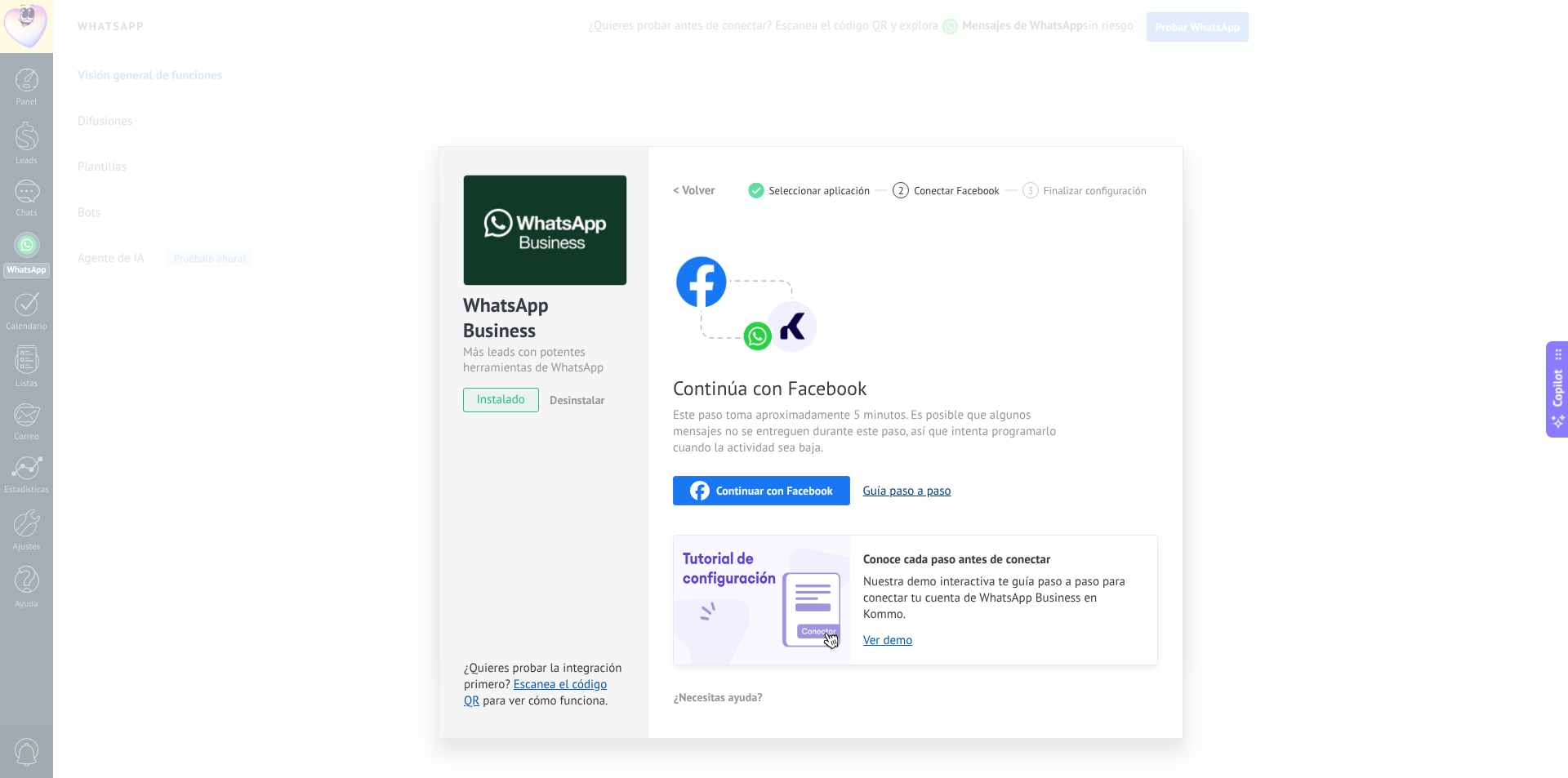
click at [901, 487] on button "Guía paso a paso" at bounding box center [907, 491] width 88 height 16
click at [529, 406] on span "instalado" at bounding box center [501, 399] width 75 height 24
click at [587, 687] on link "Escanea el código QR" at bounding box center [535, 693] width 143 height 32
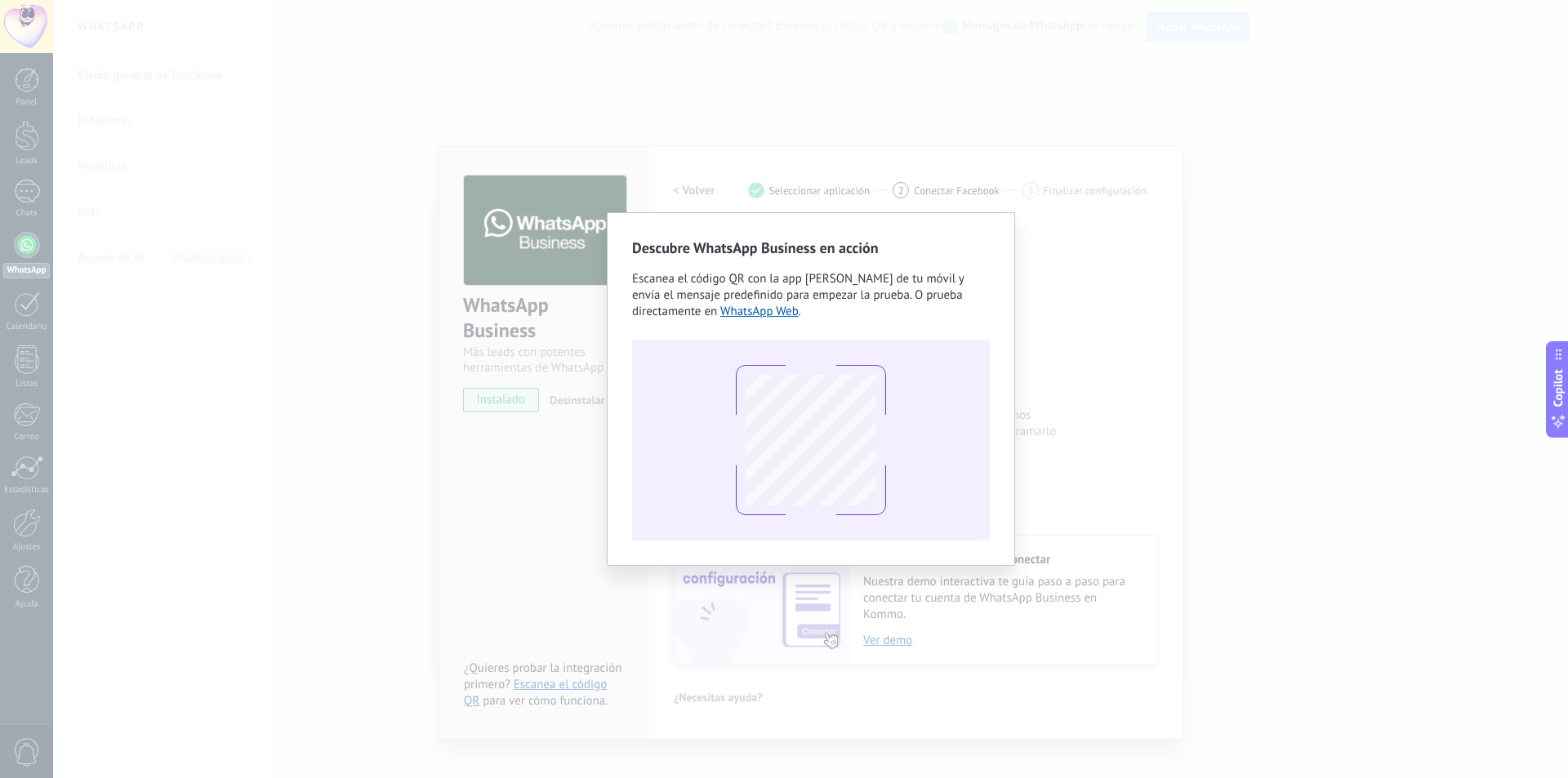
click at [1120, 358] on div "Descubre WhatsApp Business en acción Escanea el código QR con la app [PERSON_NA…" at bounding box center [810, 389] width 1515 height 778
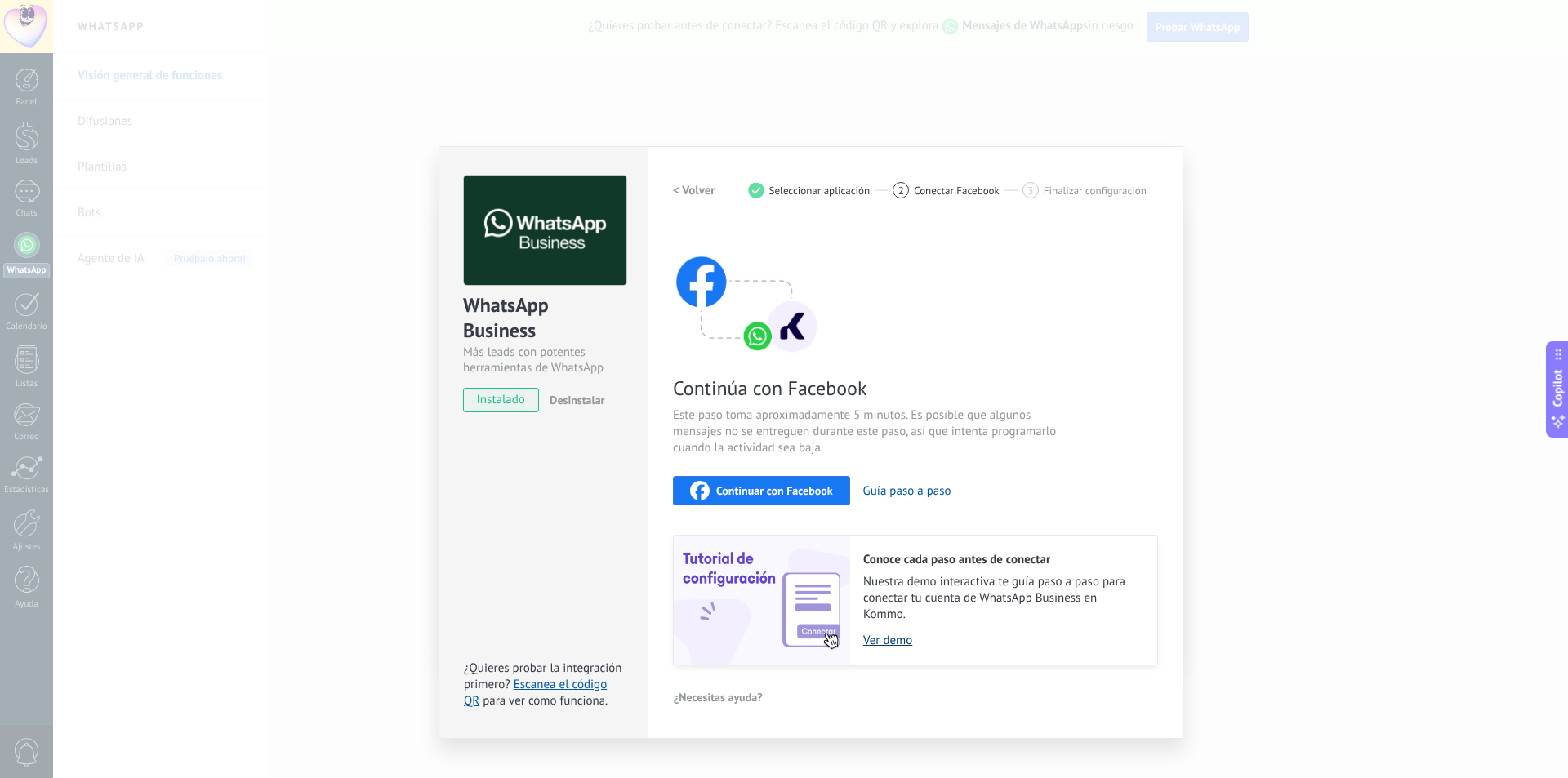
click at [892, 637] on link "Ver demo" at bounding box center [1003, 641] width 278 height 16
click at [901, 647] on link "Ver demo" at bounding box center [1003, 641] width 278 height 16
click at [1263, 267] on div "WhatsApp Business Más leads con potentes herramientas de WhatsApp instalado Des…" at bounding box center [810, 389] width 1515 height 778
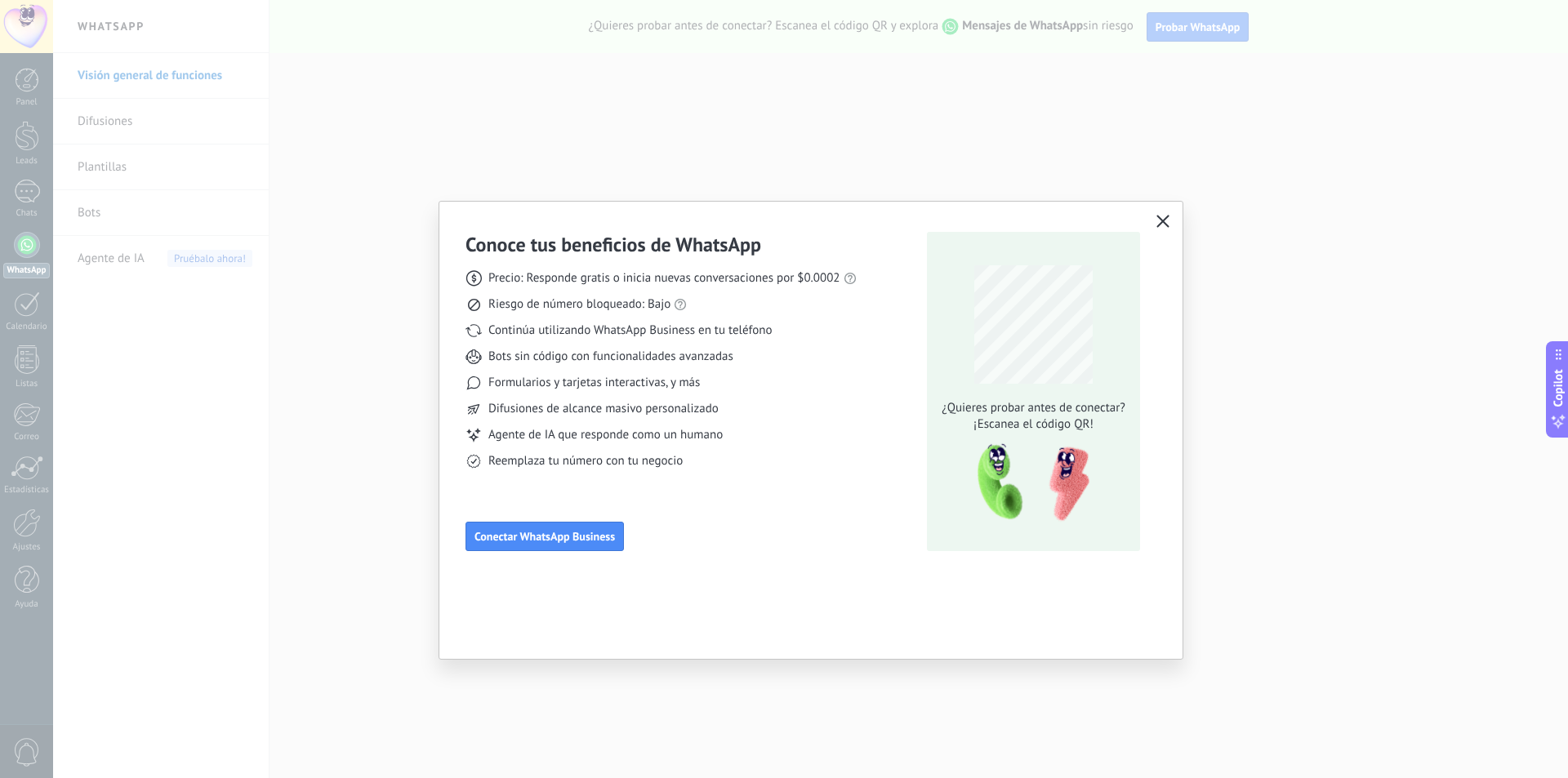
click at [1185, 262] on div "Conoce tus beneficios de WhatsApp Precio: Responde gratis o inicia nuevas conve…" at bounding box center [784, 389] width 1568 height 778
click at [1167, 213] on button "button" at bounding box center [1163, 222] width 21 height 23
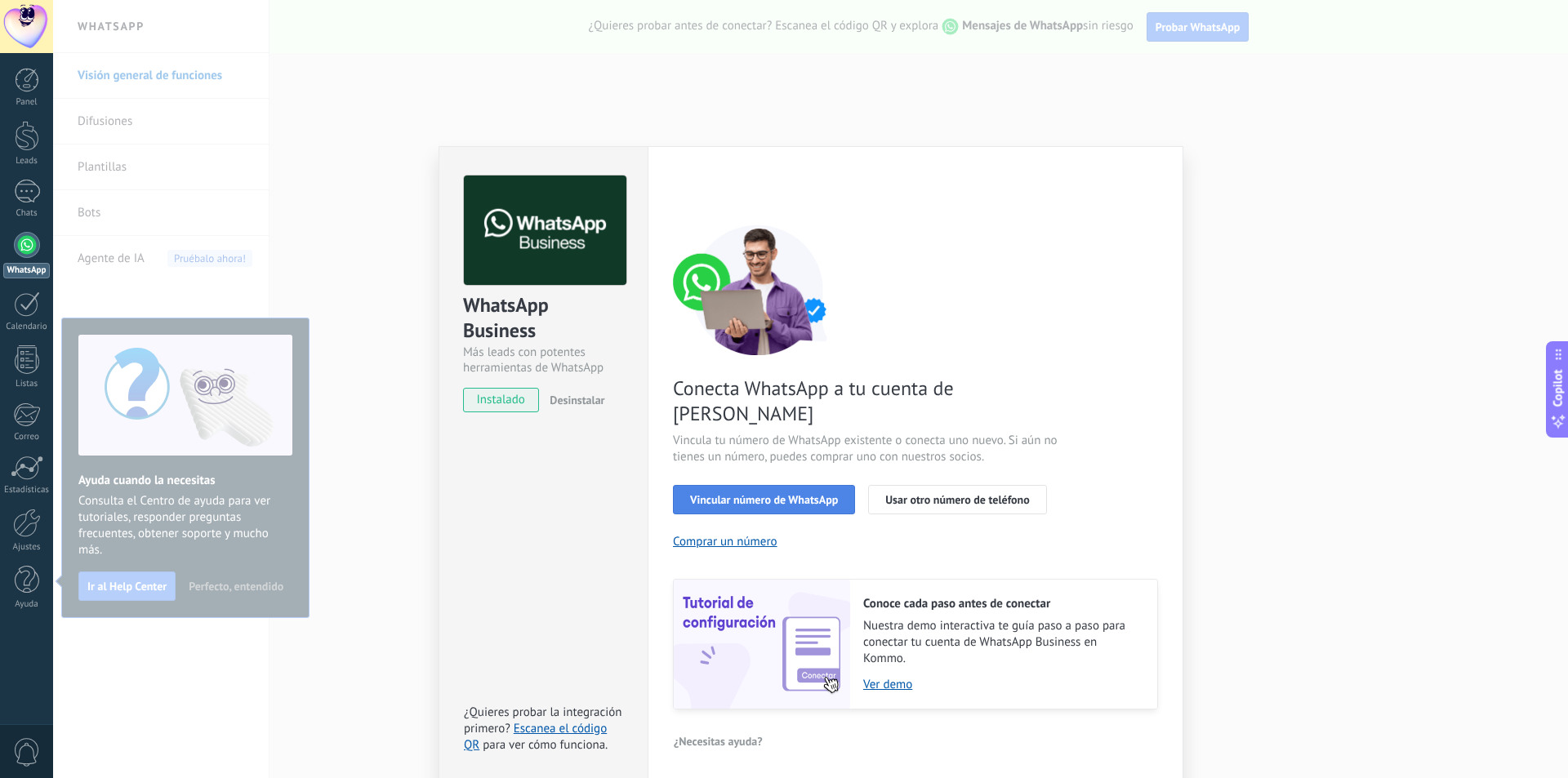
click at [812, 494] on span "Vincular número de WhatsApp" at bounding box center [764, 500] width 148 height 12
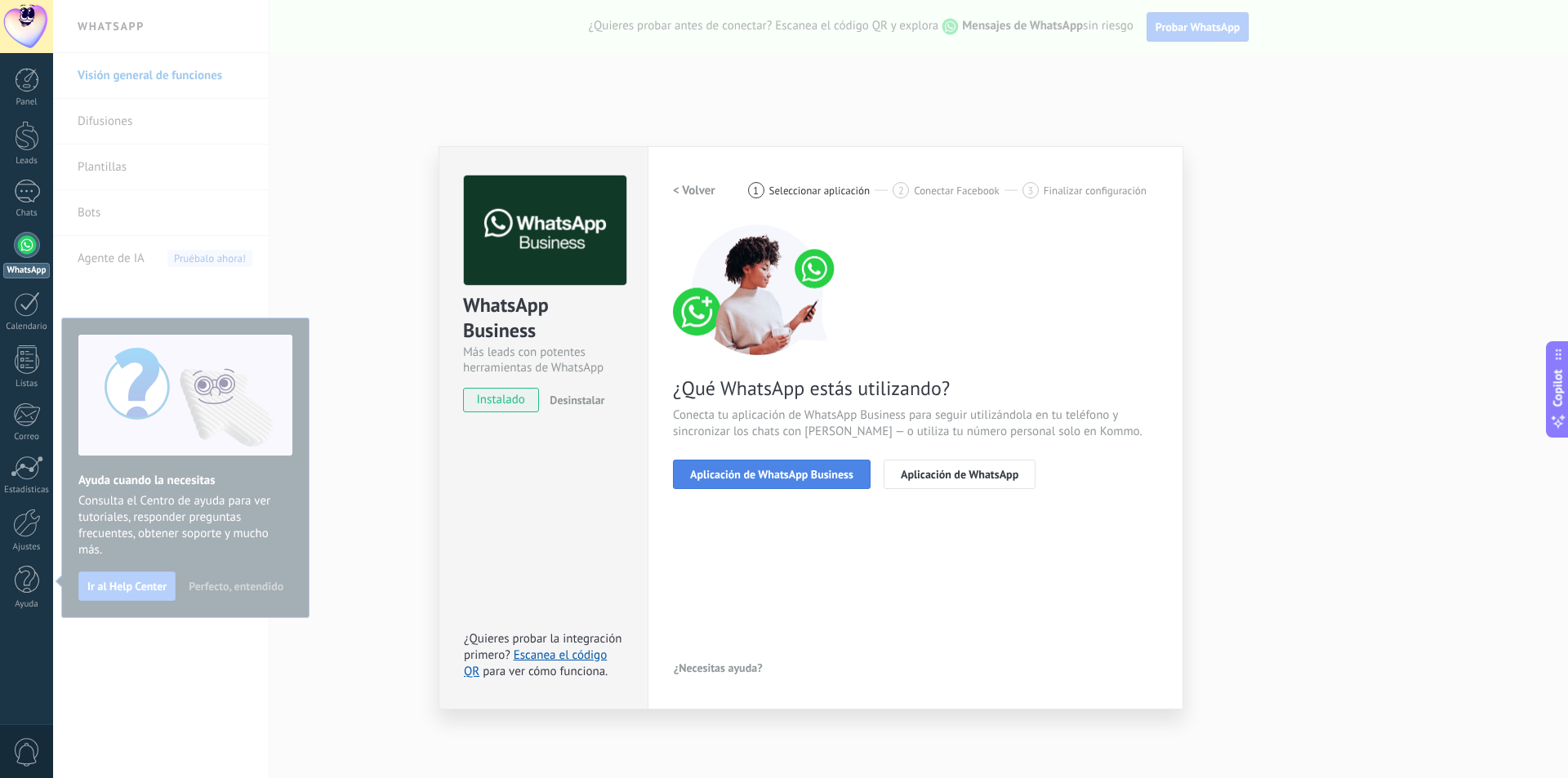
click at [820, 470] on span "Aplicación de WhatsApp Business" at bounding box center [771, 475] width 163 height 12
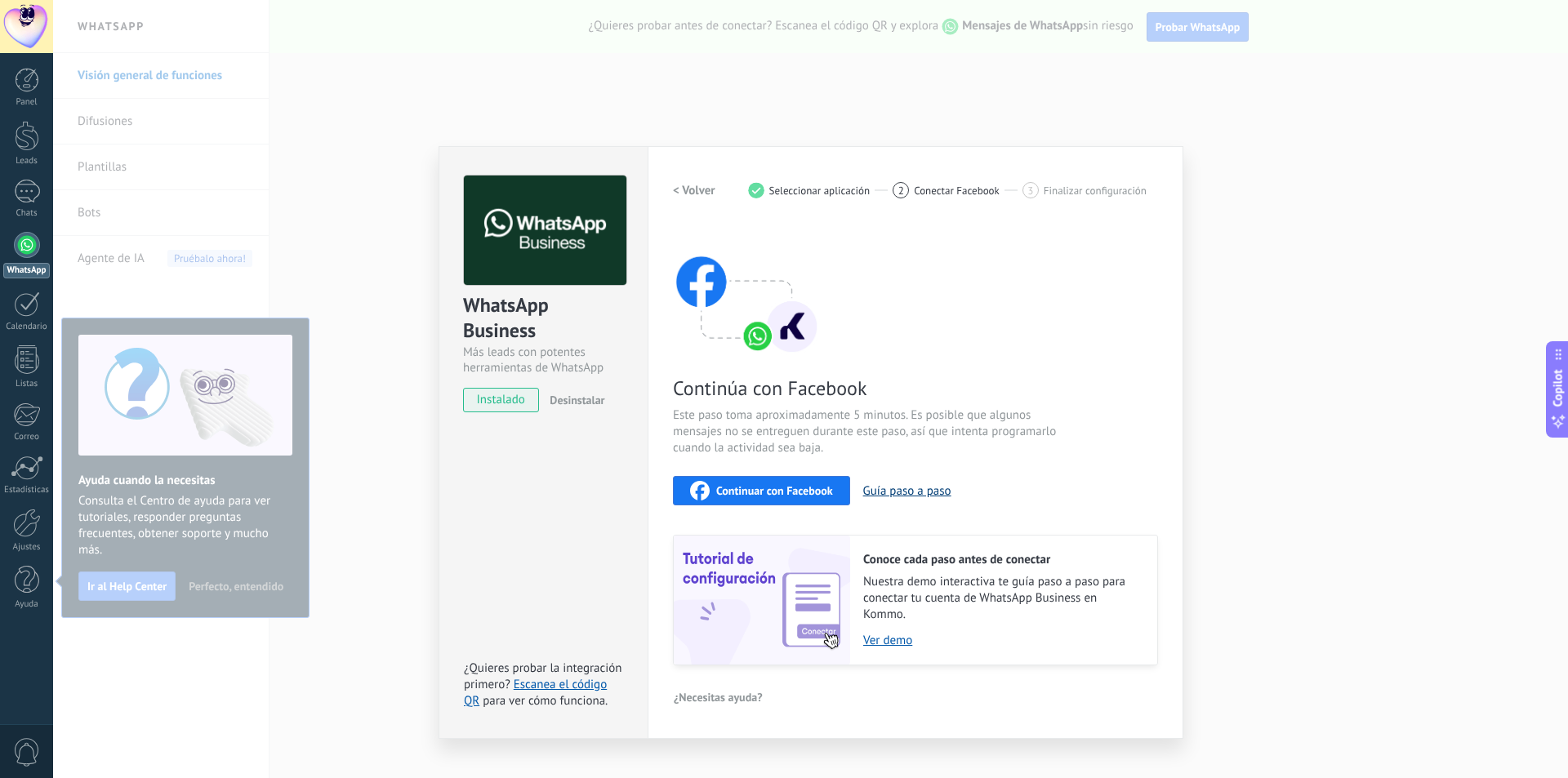
click at [890, 489] on button "Guía paso a paso" at bounding box center [907, 491] width 88 height 16
click at [775, 485] on span "Continuar con Facebook" at bounding box center [774, 491] width 116 height 12
drag, startPoint x: 1267, startPoint y: 193, endPoint x: 1249, endPoint y: 194, distance: 18.0
click at [1266, 193] on div "WhatsApp Business Más leads con potentes herramientas de WhatsApp instalado Des…" at bounding box center [810, 389] width 1515 height 778
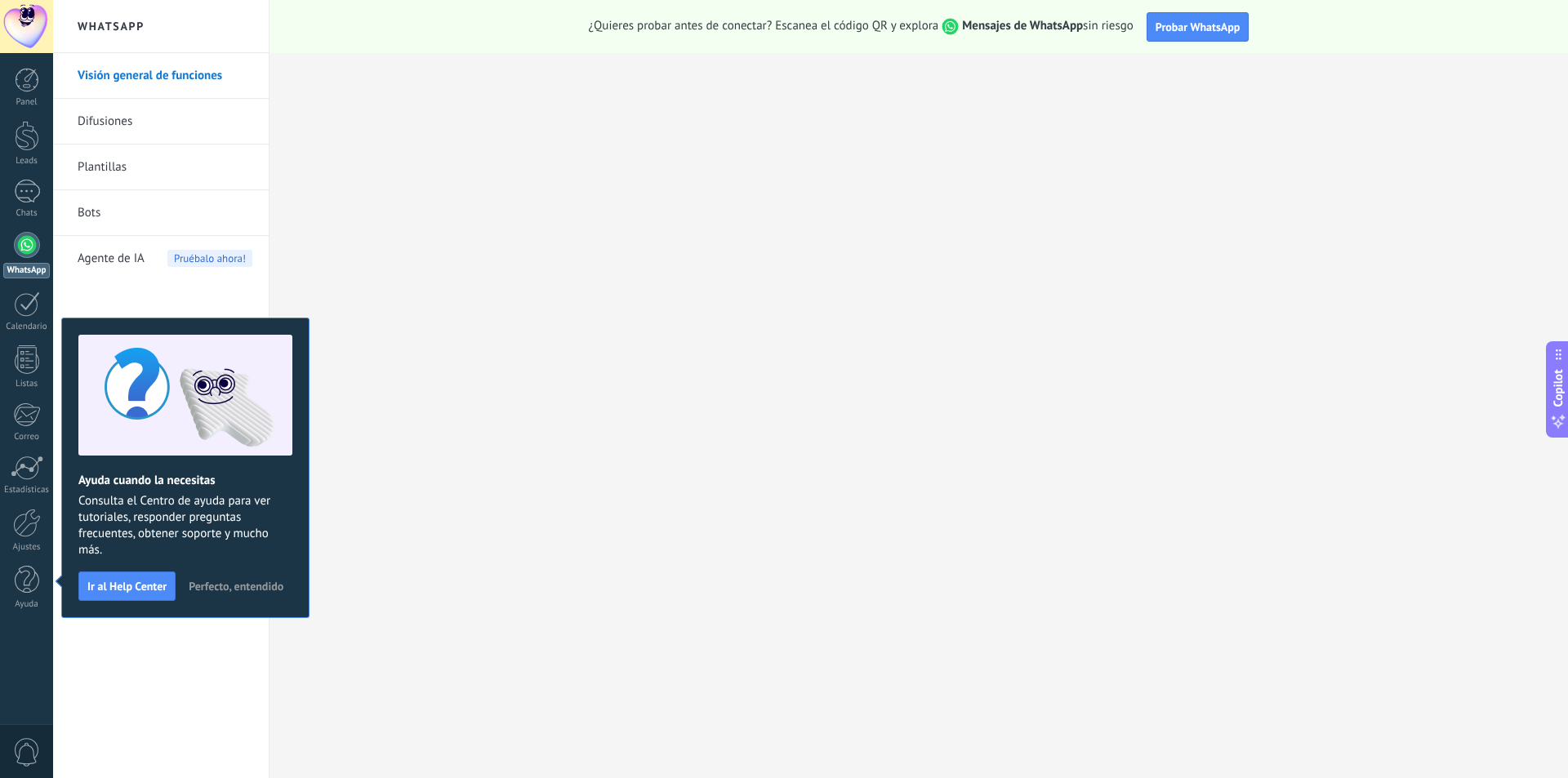
click at [26, 240] on div at bounding box center [27, 245] width 26 height 26
click at [1221, 28] on span "Probar WhatsApp" at bounding box center [1198, 27] width 85 height 15
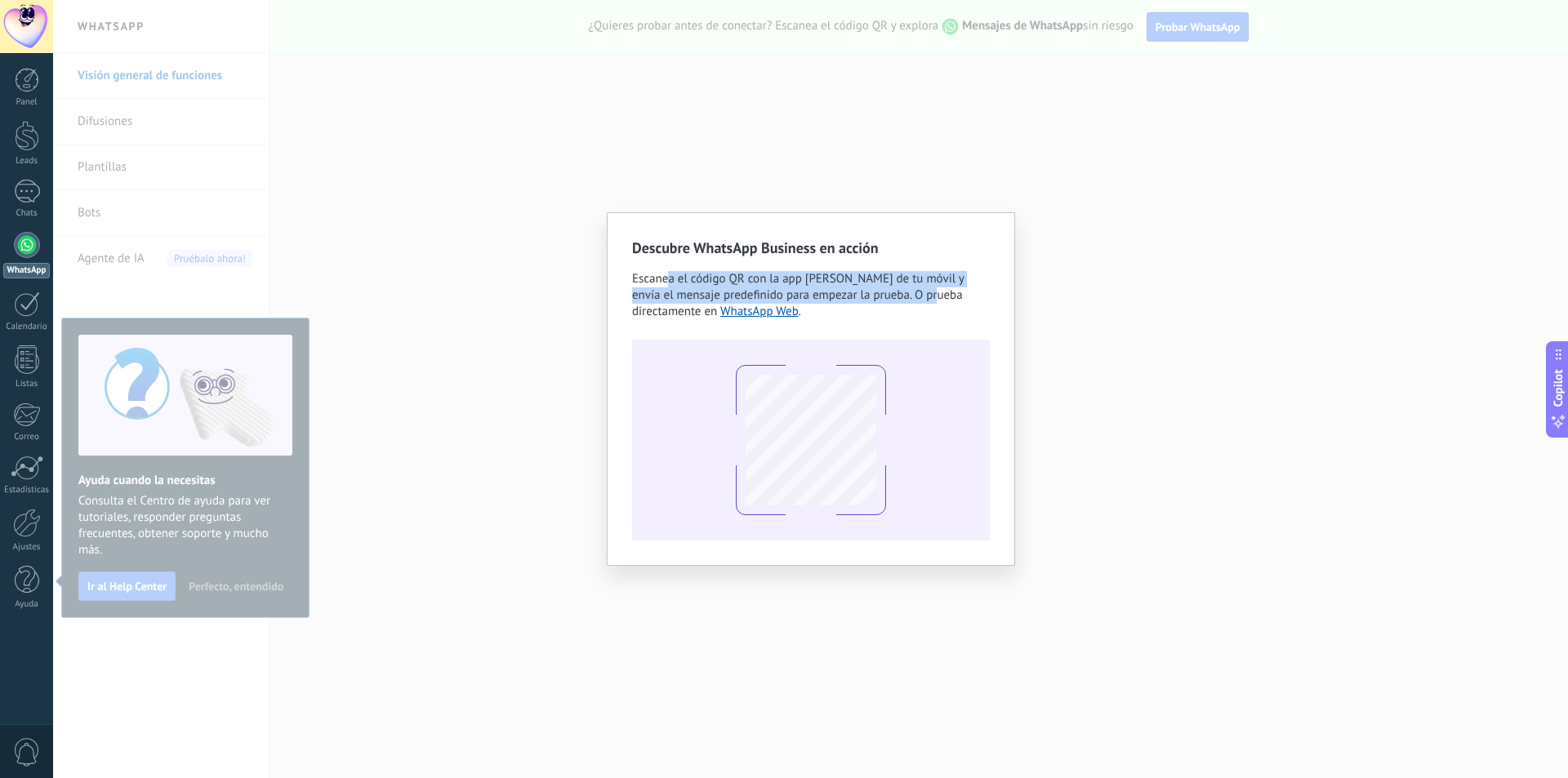
drag, startPoint x: 669, startPoint y: 286, endPoint x: 940, endPoint y: 291, distance: 271.0
click at [940, 291] on div "Escanea el código QR con la app [PERSON_NAME] de tu móvil y envía el mensaje pr…" at bounding box center [811, 296] width 358 height 49
click at [775, 312] on link "WhatsApp Web" at bounding box center [760, 312] width 79 height 16
click at [976, 330] on div "Descubre WhatsApp Business en acción Escanea el código QR con la app [PERSON_NA…" at bounding box center [811, 389] width 358 height 303
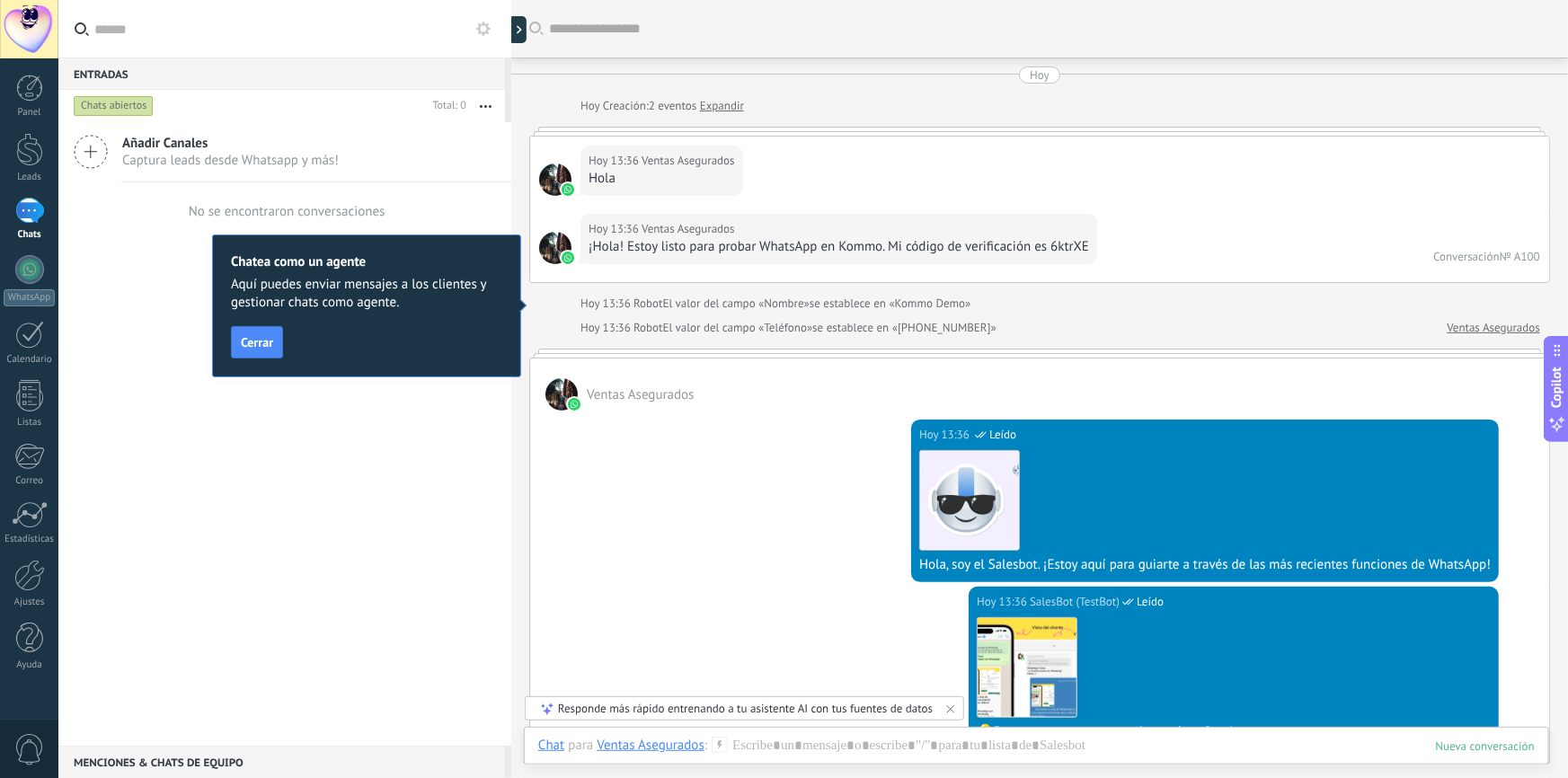
scroll to position [27, 0]
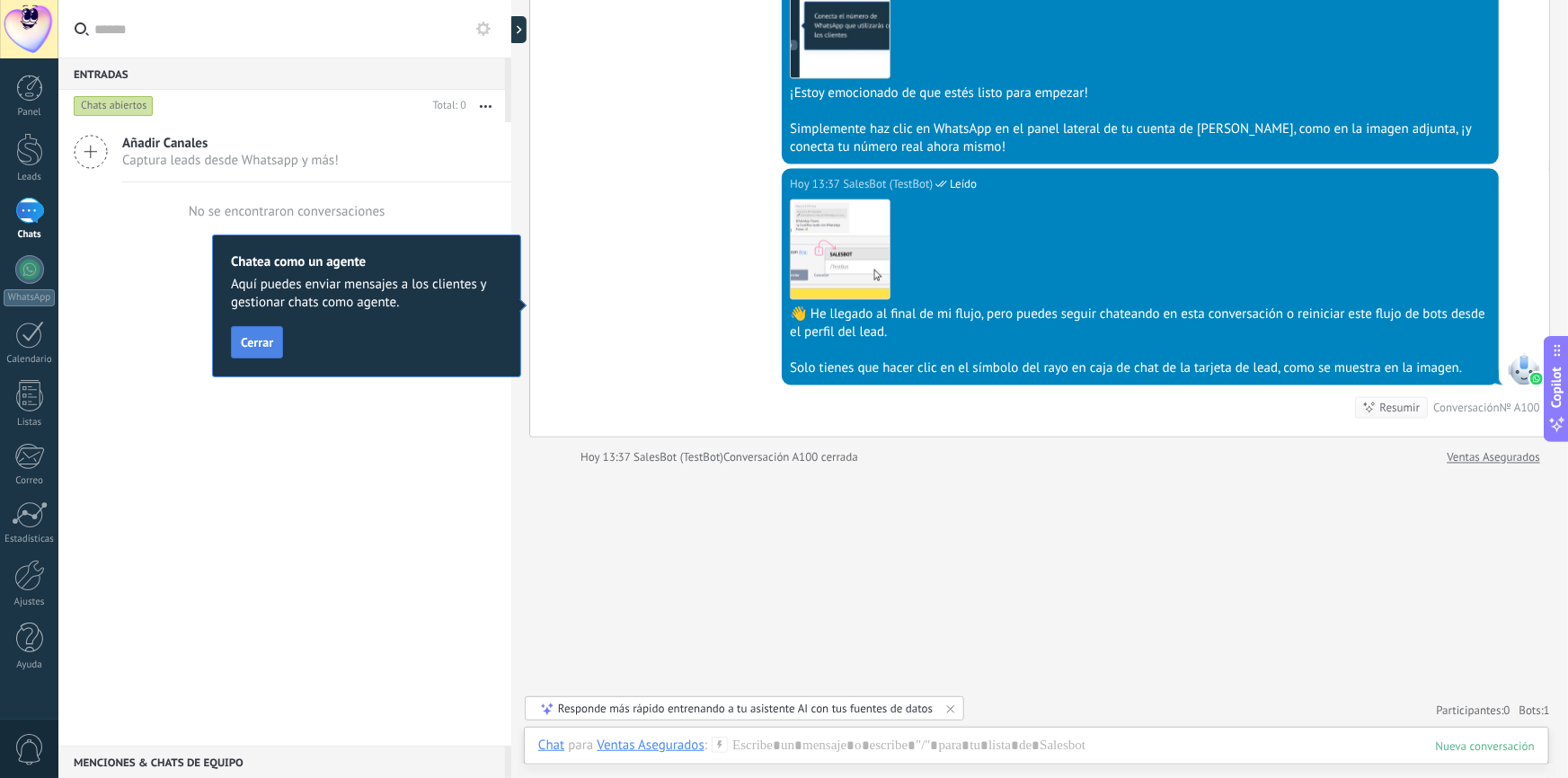
click at [256, 336] on span "Cerrar" at bounding box center [256, 343] width 32 height 13
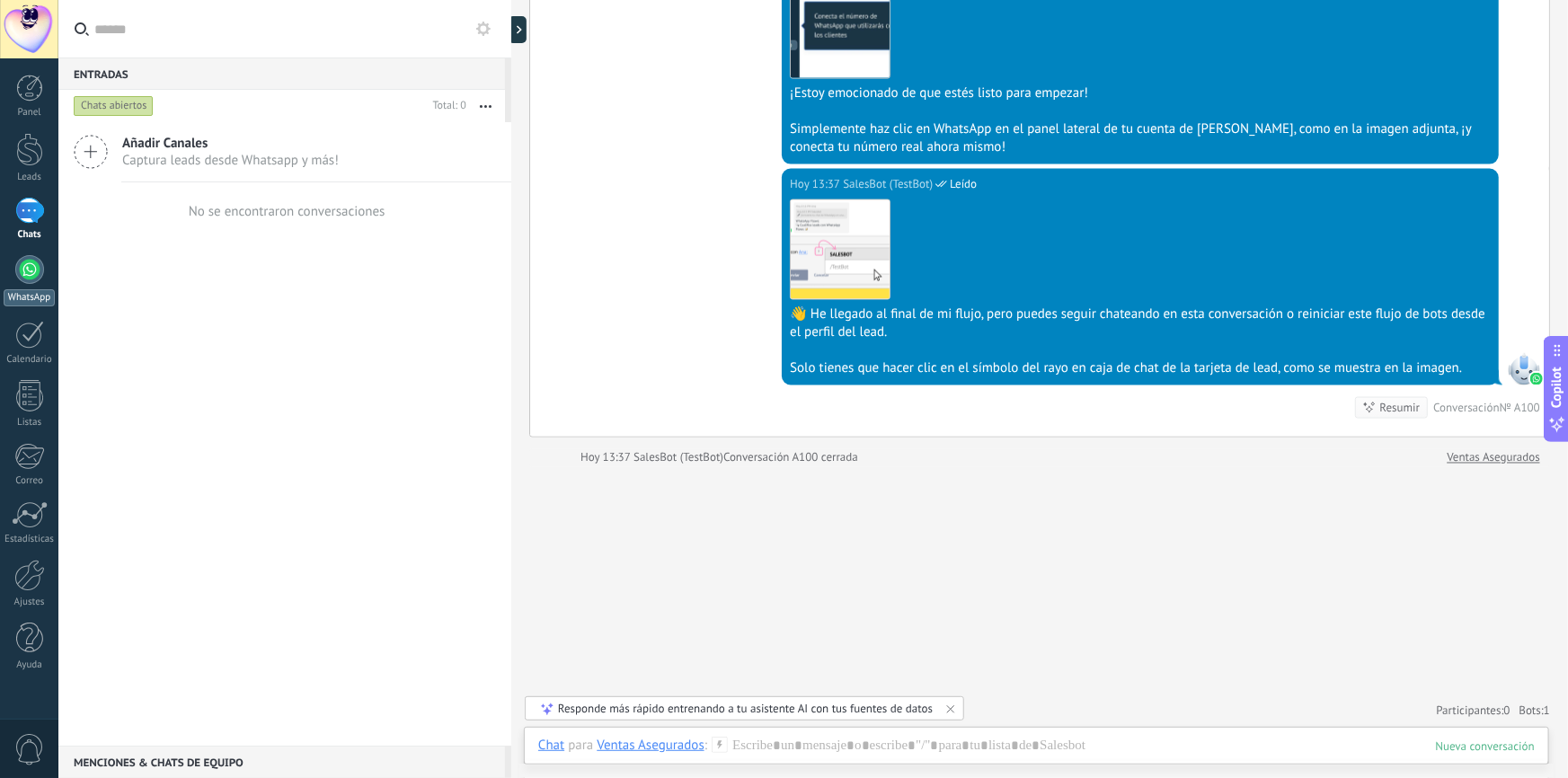
click at [29, 270] on div at bounding box center [29, 269] width 29 height 29
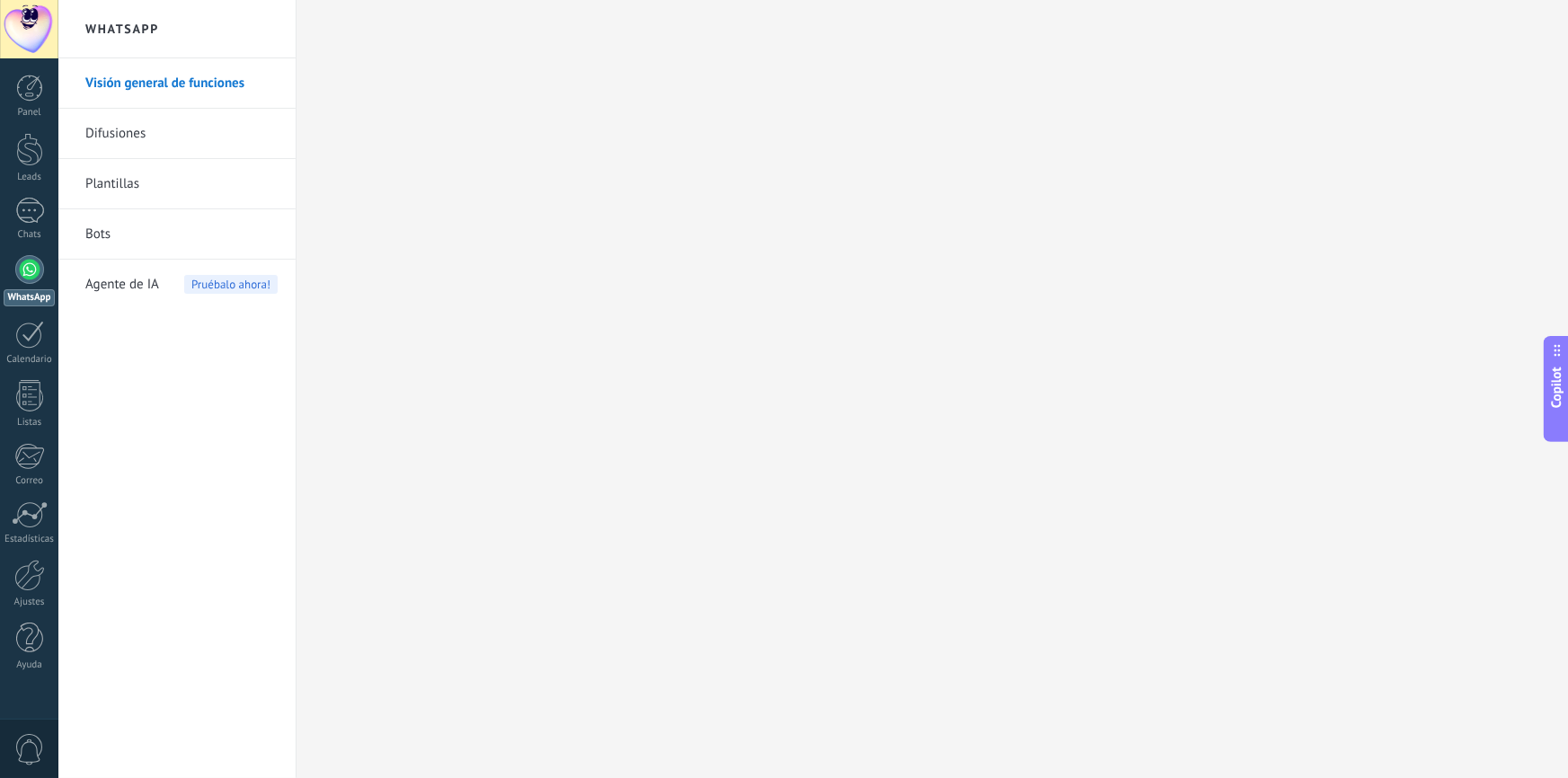
click at [28, 270] on div at bounding box center [29, 269] width 29 height 29
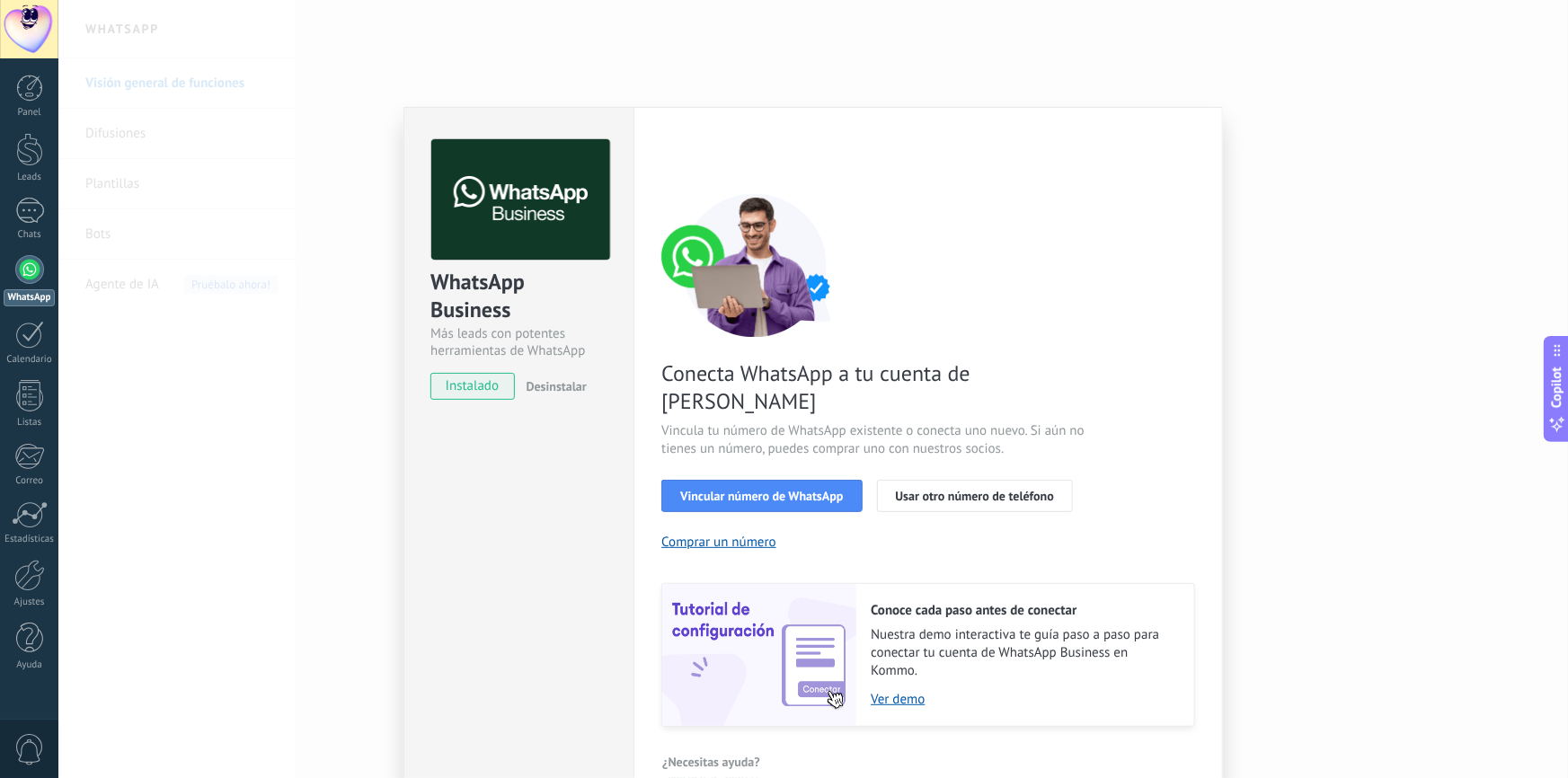
scroll to position [18, 0]
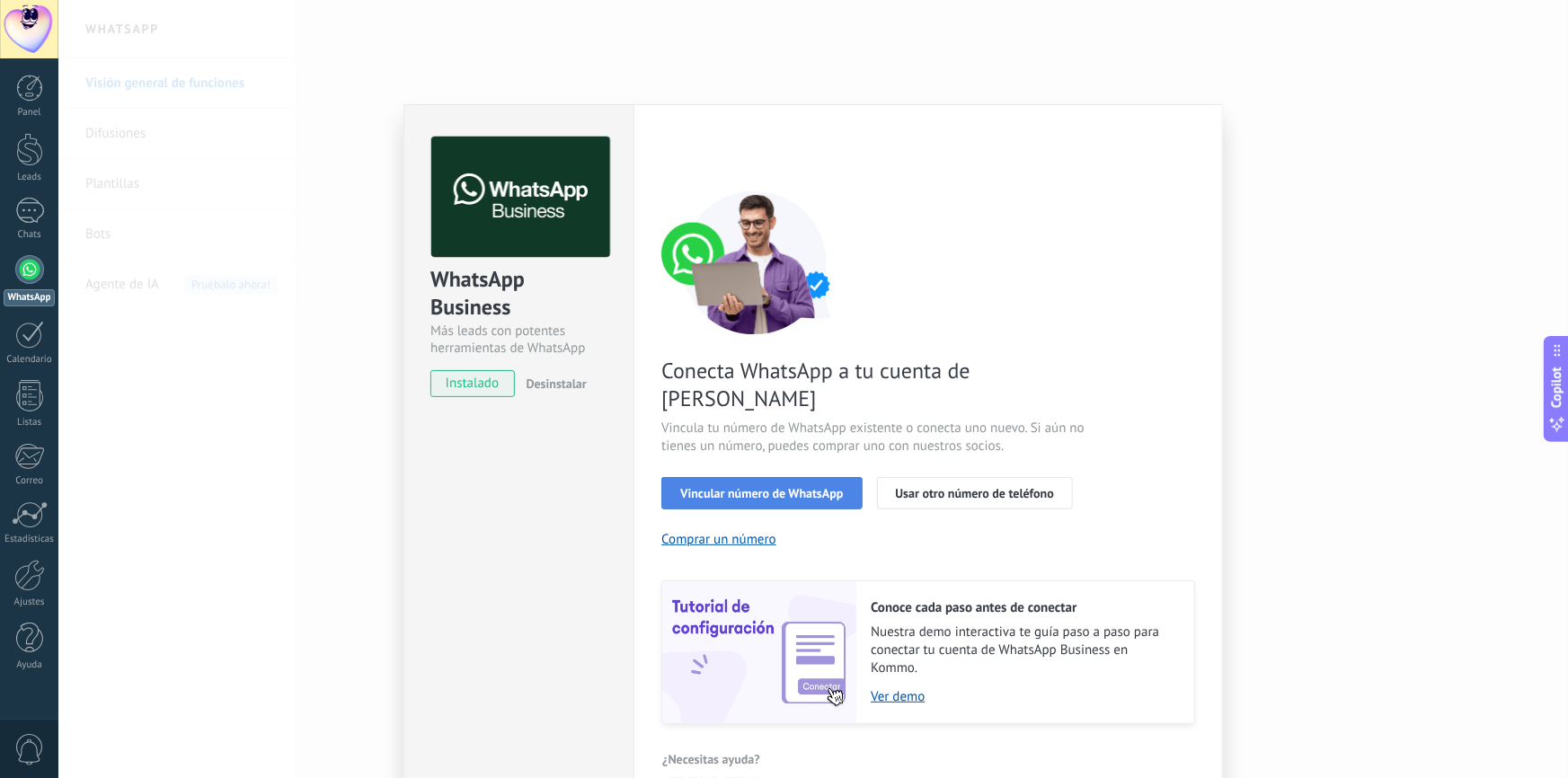
click at [721, 487] on span "Vincular número de WhatsApp" at bounding box center [761, 494] width 163 height 13
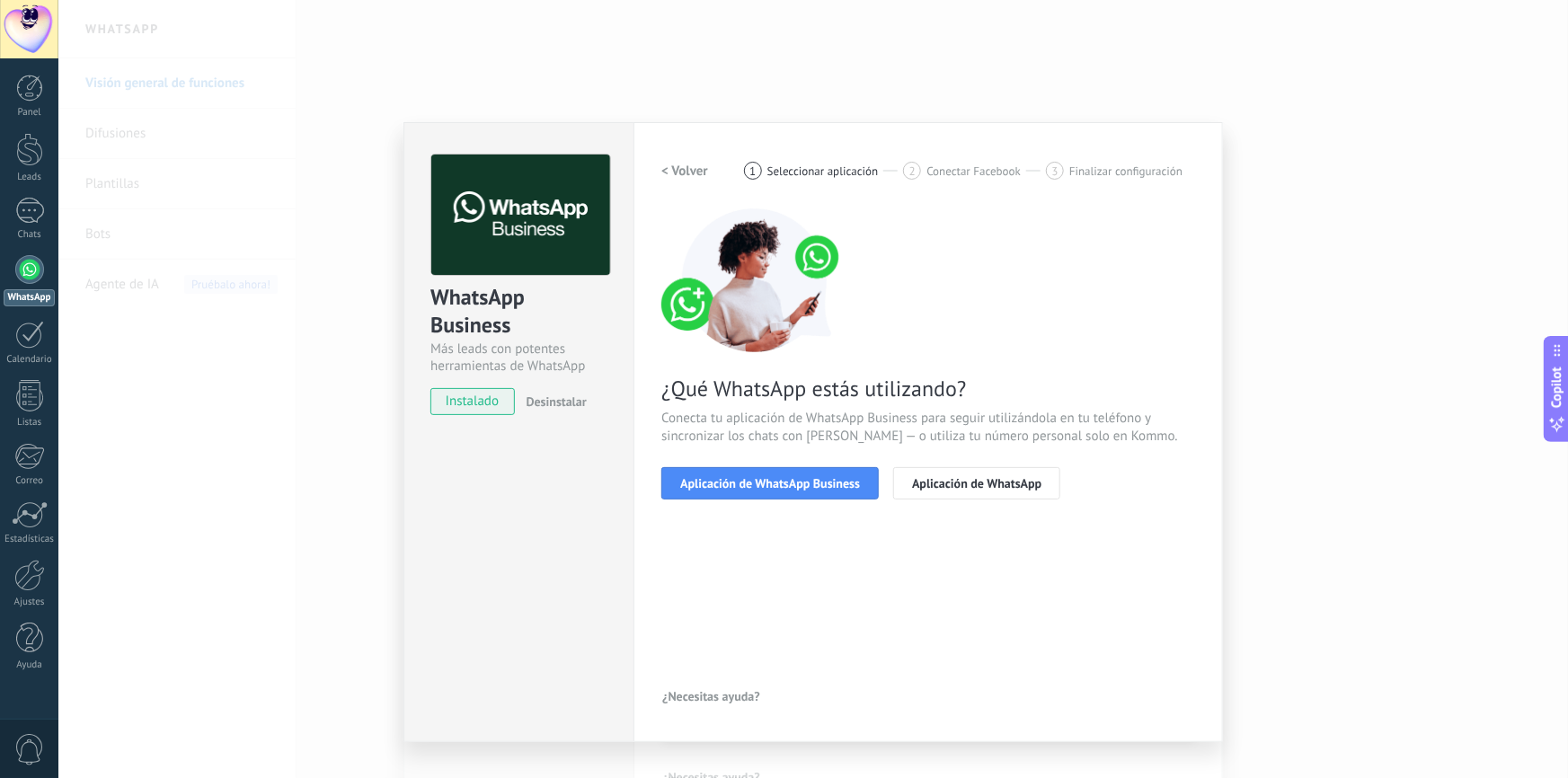
scroll to position [0, 0]
click at [796, 480] on span "Aplicación de WhatsApp Business" at bounding box center [769, 483] width 180 height 13
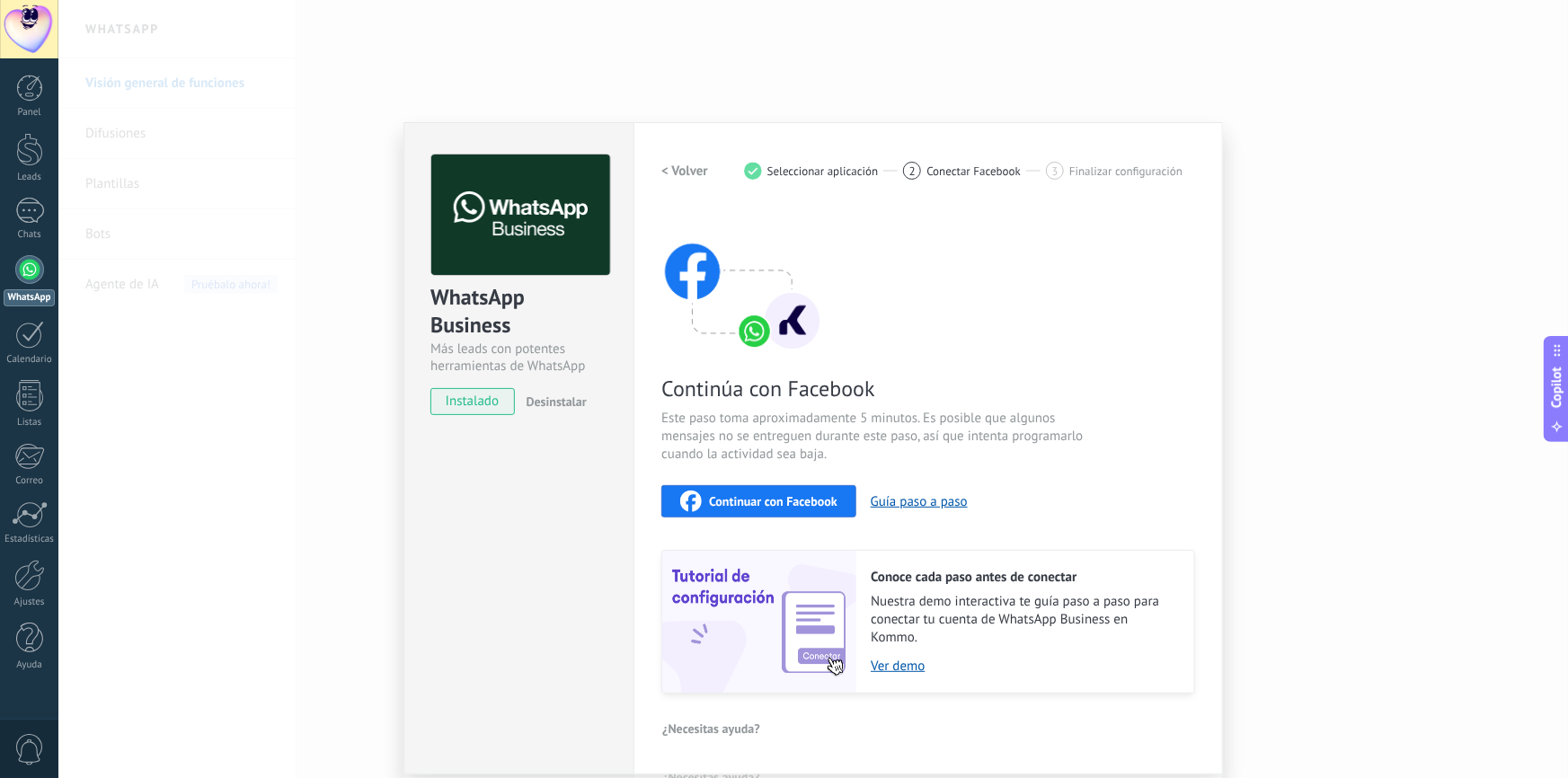
click at [770, 505] on span "Continuar con Facebook" at bounding box center [772, 501] width 128 height 13
